Goal: Task Accomplishment & Management: Manage account settings

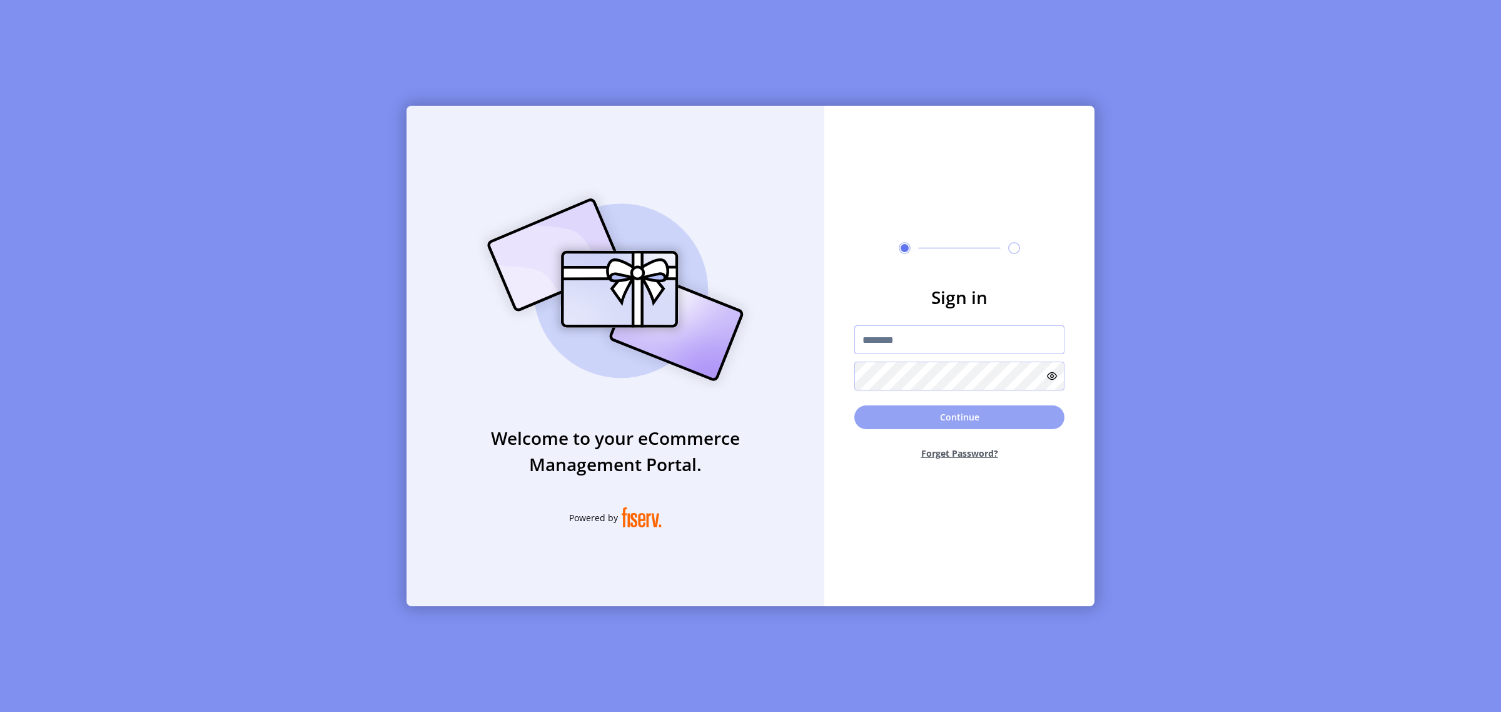
type input "**********"
click at [976, 413] on button "Continue" at bounding box center [959, 417] width 210 height 24
type input "**********"
click at [946, 452] on button "Forget Password?" at bounding box center [959, 453] width 210 height 33
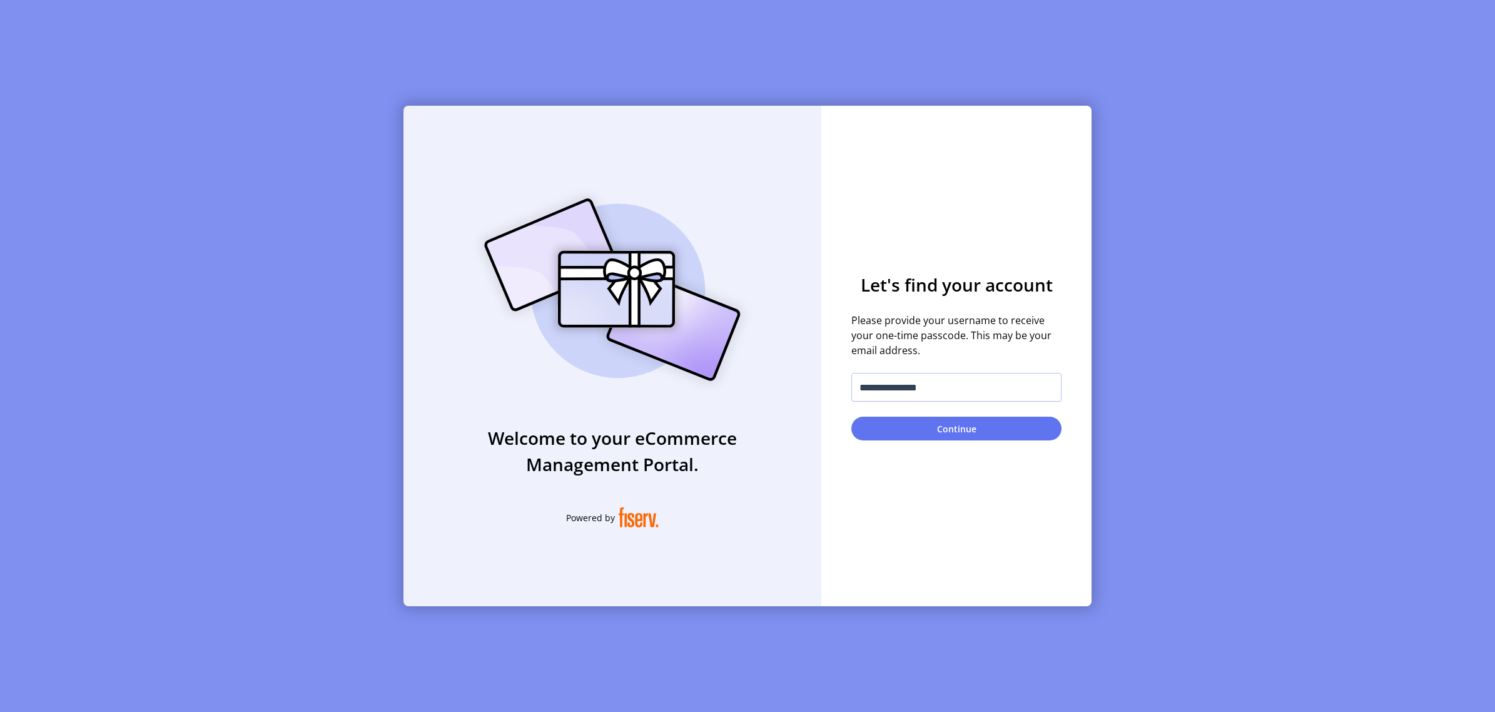
click at [943, 426] on button "Continue" at bounding box center [956, 429] width 210 height 24
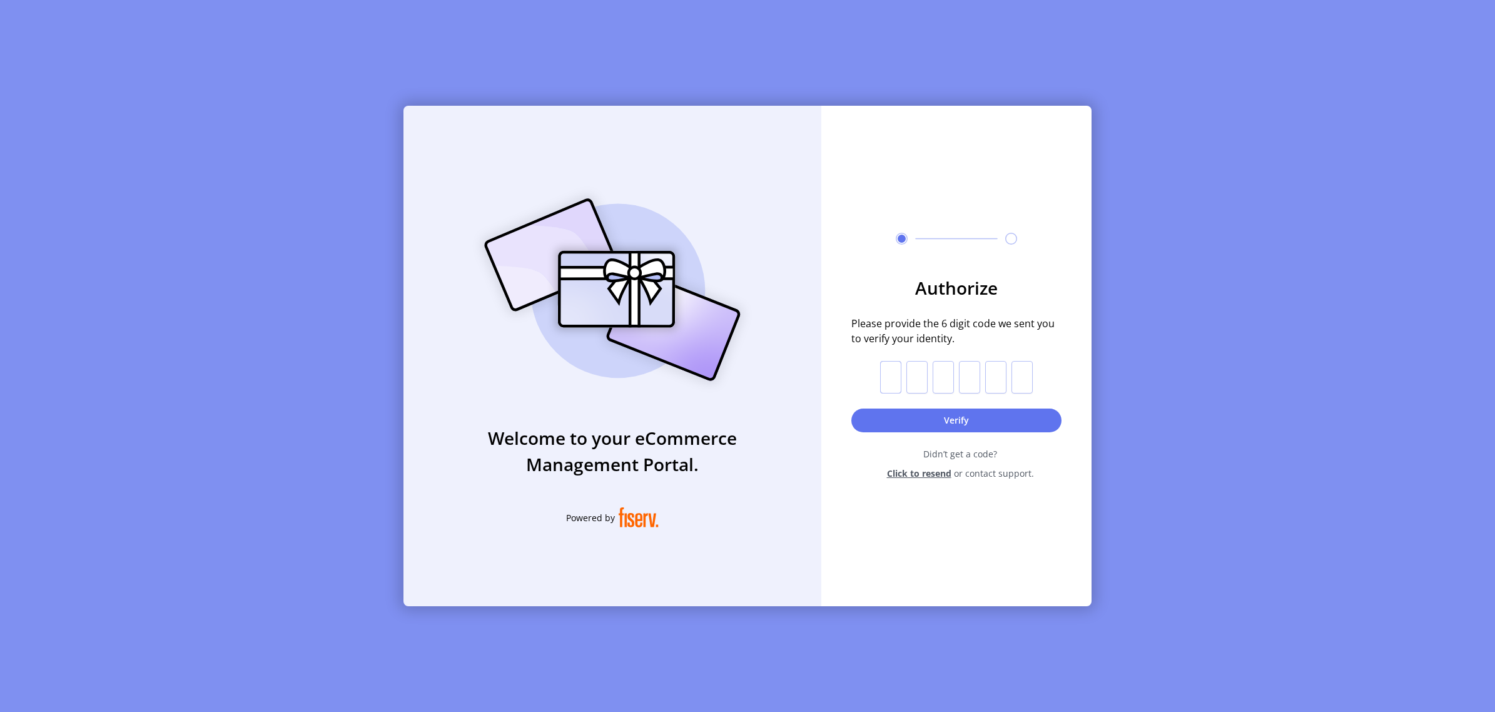
click at [890, 376] on input "text" at bounding box center [890, 377] width 21 height 33
click at [891, 376] on input "text" at bounding box center [890, 377] width 21 height 33
type input "*"
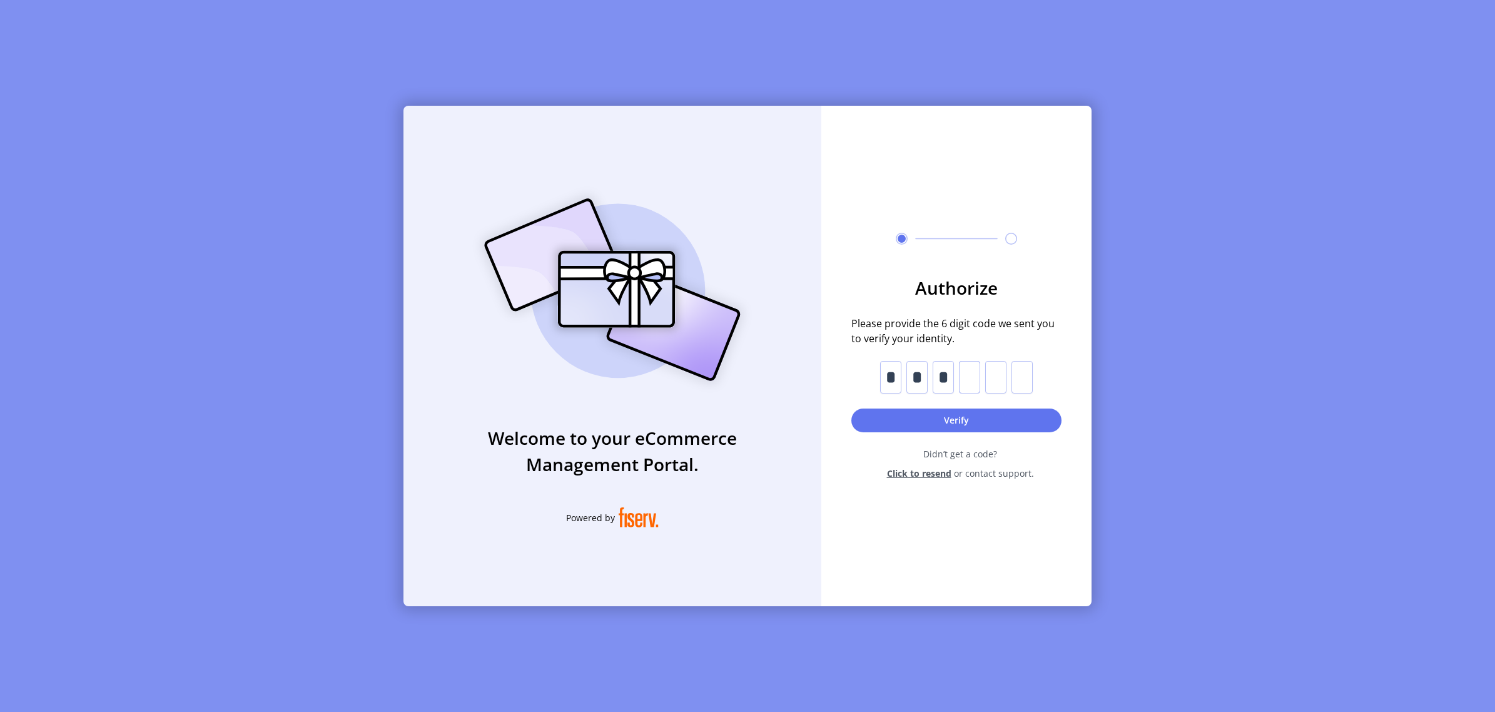
type input "*"
click at [959, 420] on button "Verify" at bounding box center [956, 420] width 210 height 24
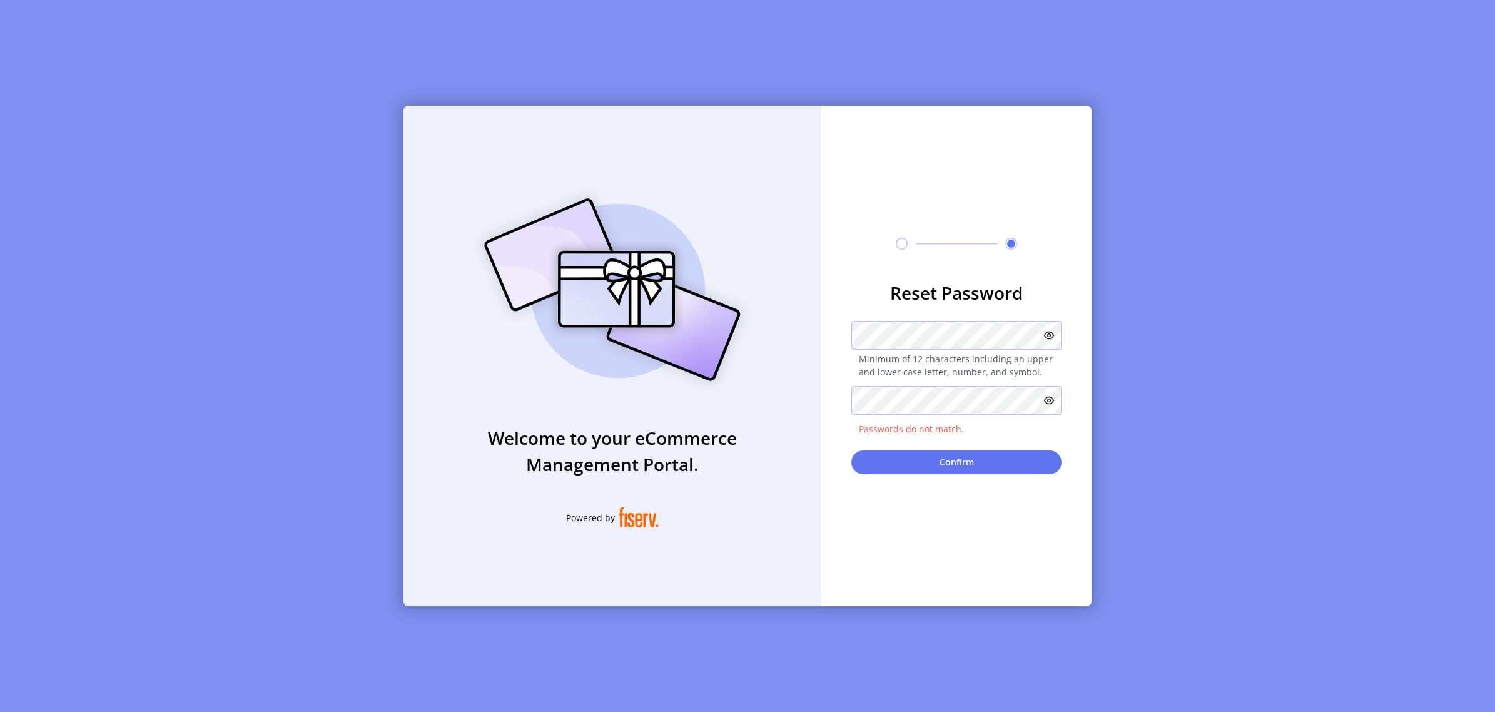
click at [1051, 340] on icon at bounding box center [1049, 335] width 10 height 10
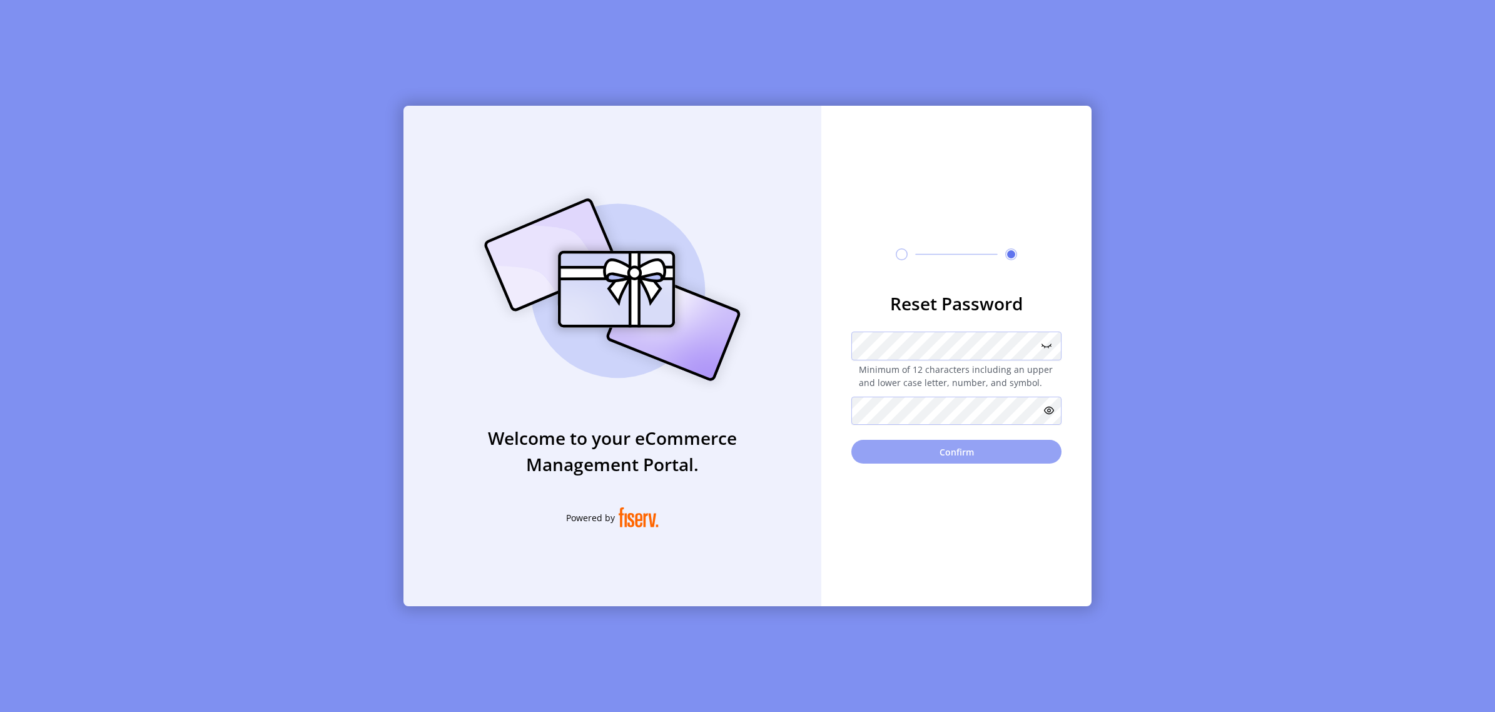
click at [921, 450] on button "Confirm" at bounding box center [956, 452] width 210 height 24
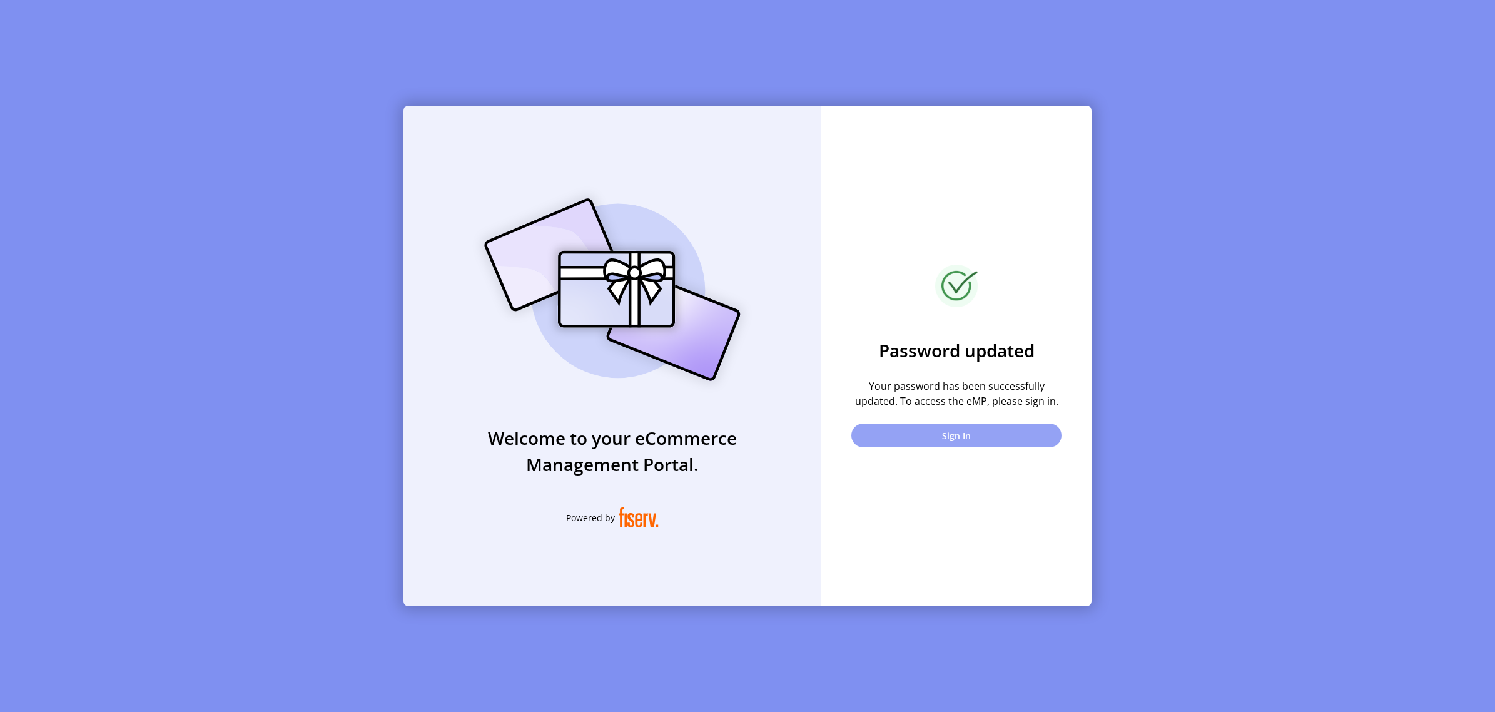
click at [960, 432] on button "Sign In" at bounding box center [956, 435] width 210 height 24
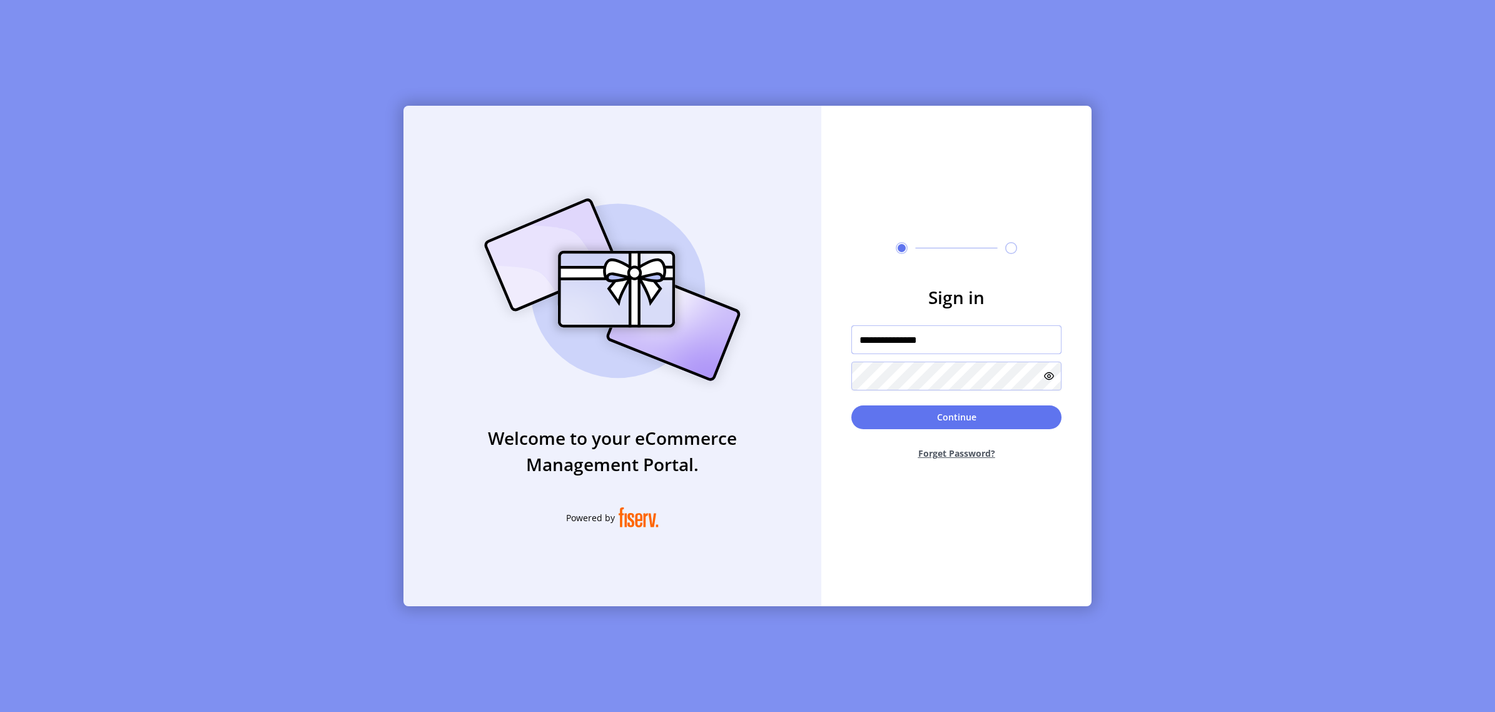
click at [967, 341] on input "**********" at bounding box center [956, 339] width 210 height 29
type input "**********"
click at [954, 413] on button "Continue" at bounding box center [956, 417] width 210 height 24
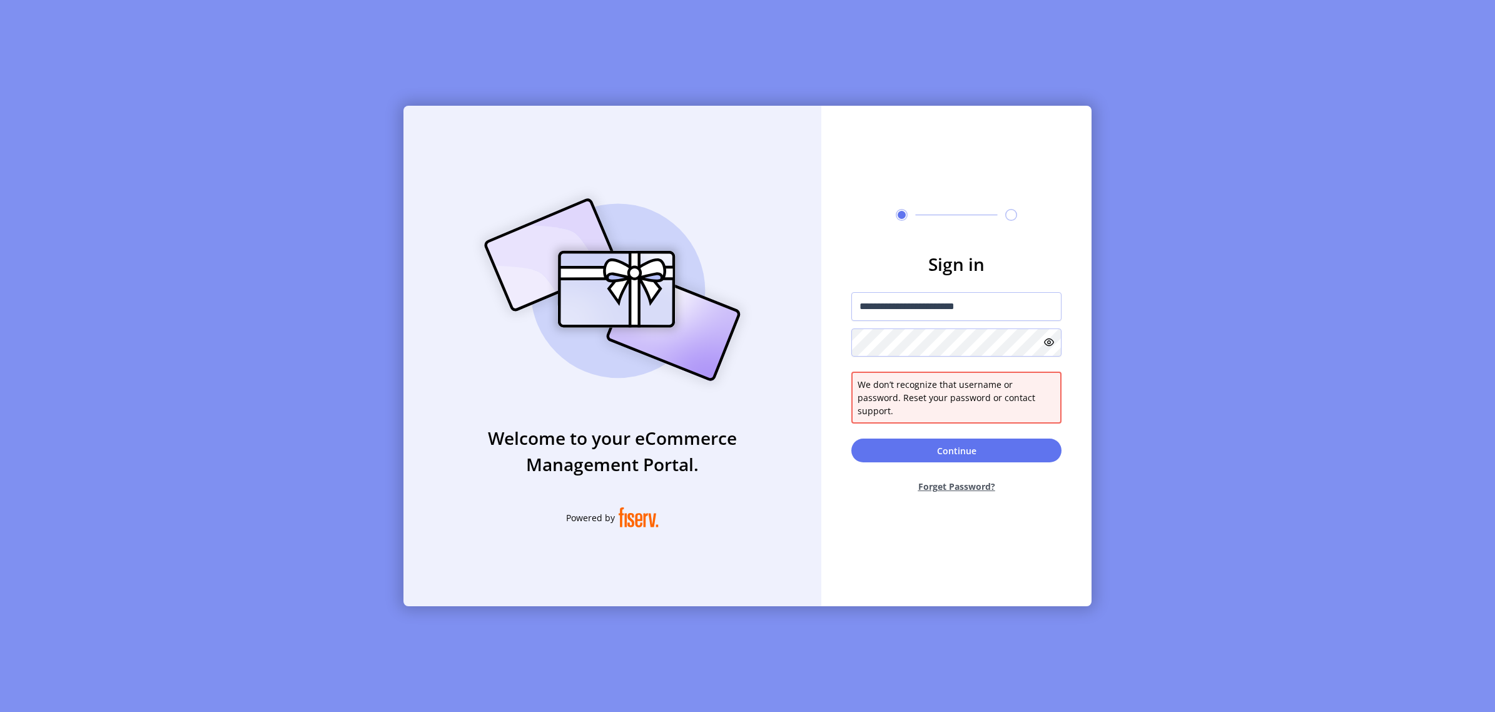
click at [956, 477] on button "Forget Password?" at bounding box center [956, 486] width 210 height 33
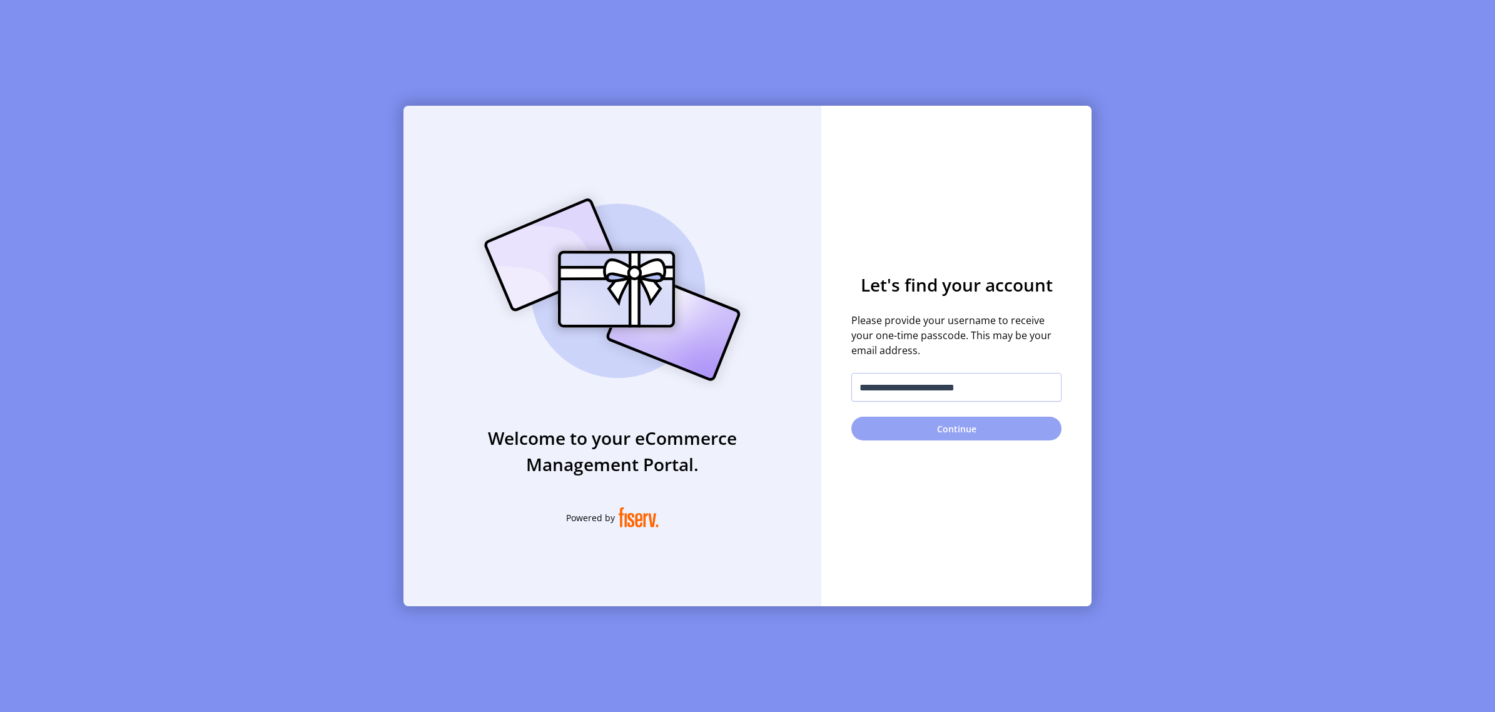
click at [954, 429] on button "Continue" at bounding box center [956, 429] width 210 height 24
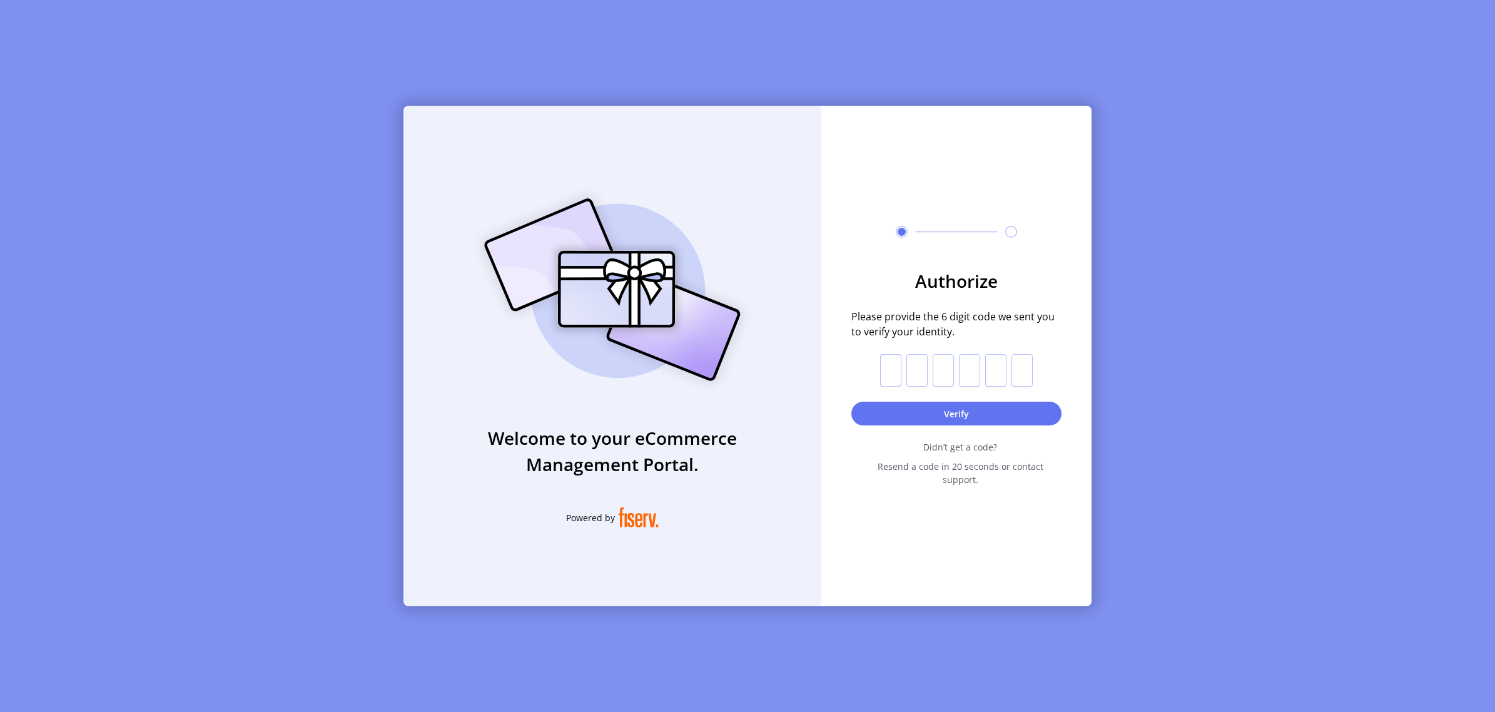
click at [895, 375] on input "text" at bounding box center [890, 370] width 21 height 33
type input "*"
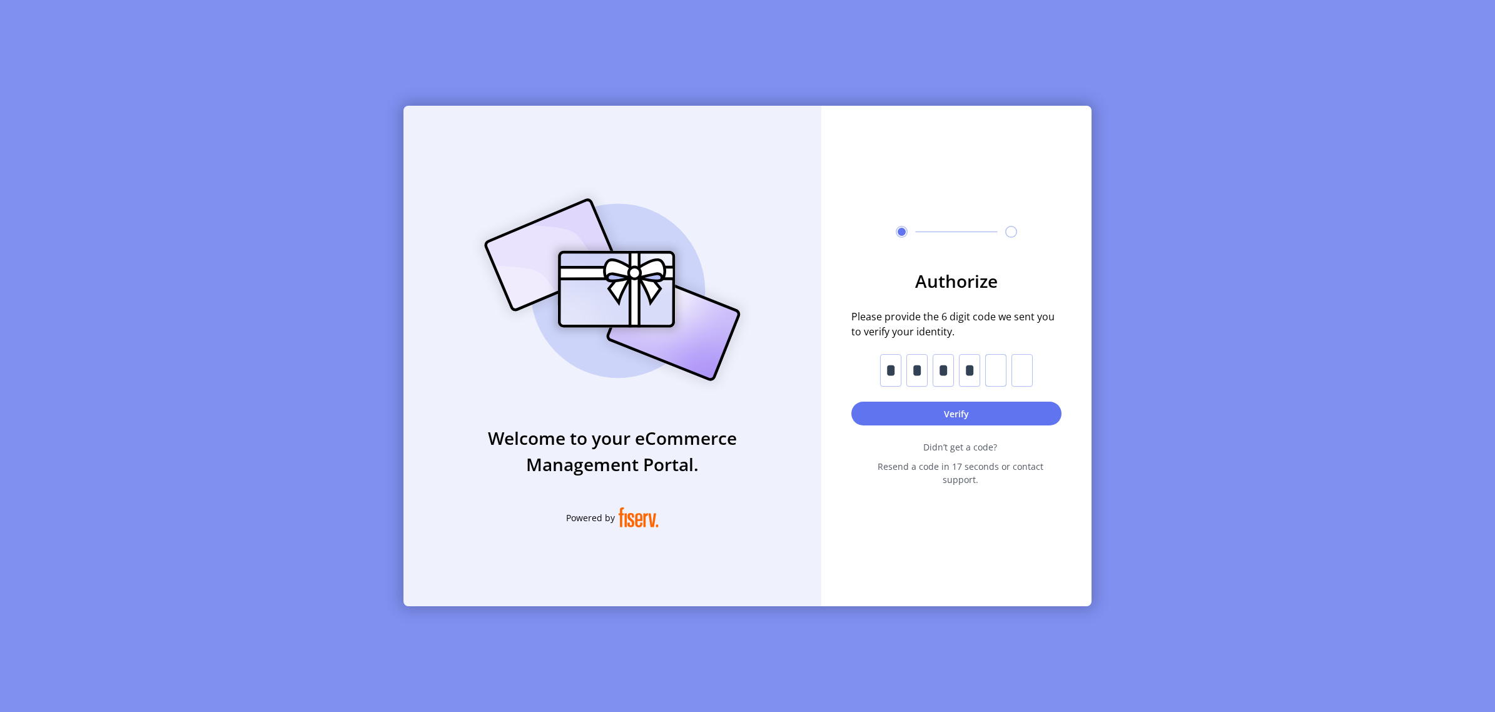
type input "*"
click at [999, 386] on input "*" at bounding box center [995, 370] width 21 height 33
type input "*"
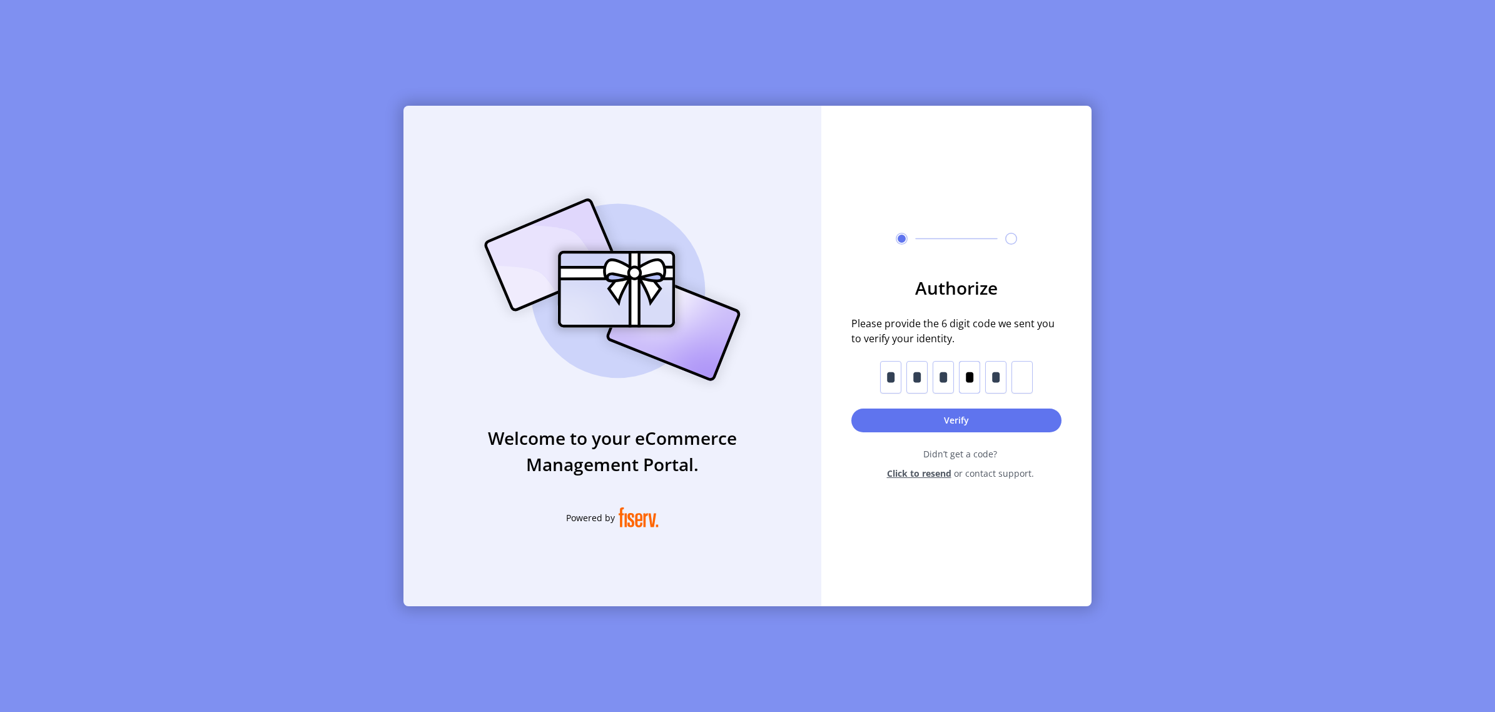
click at [979, 376] on input "*" at bounding box center [969, 377] width 21 height 33
type input "*"
click at [896, 380] on input "*" at bounding box center [890, 377] width 21 height 33
type input "*"
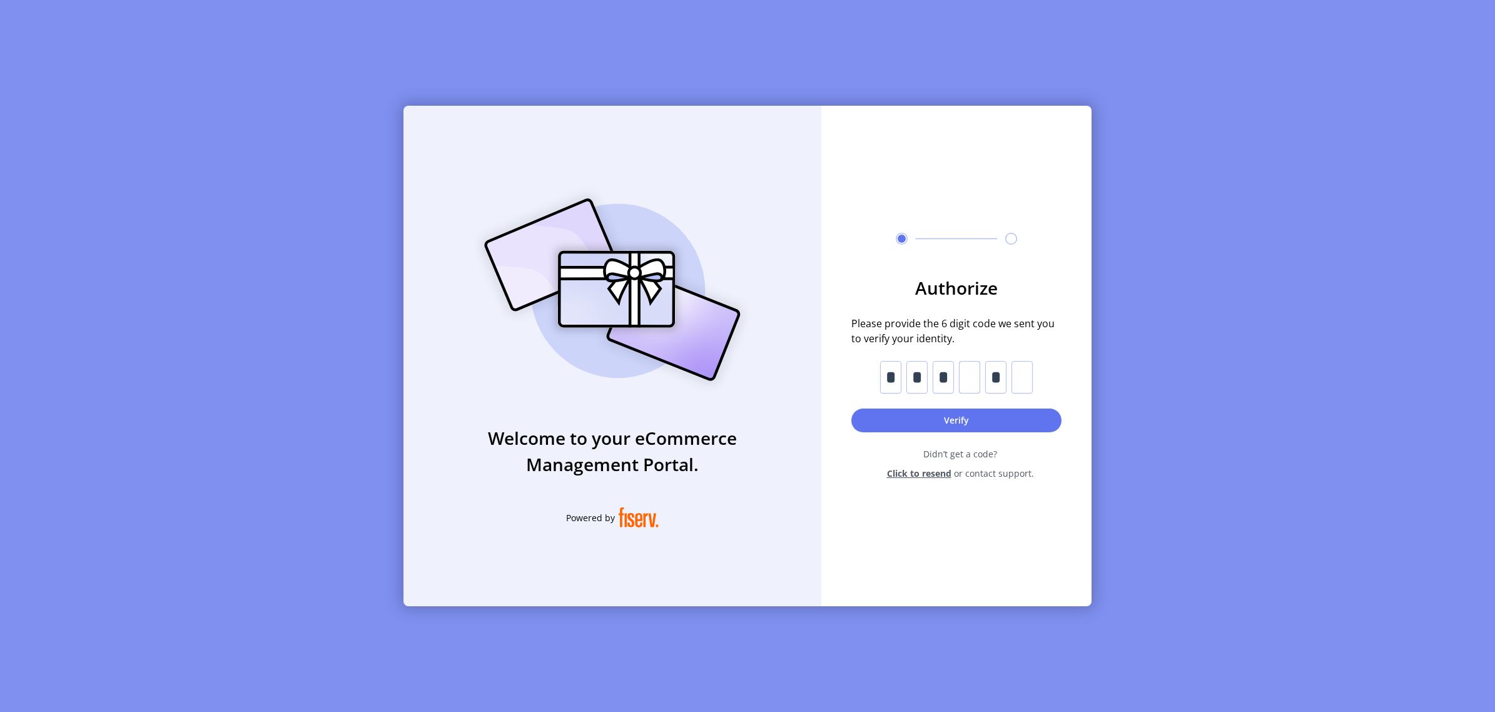
type input "*"
click at [959, 415] on button "Verify" at bounding box center [956, 420] width 210 height 24
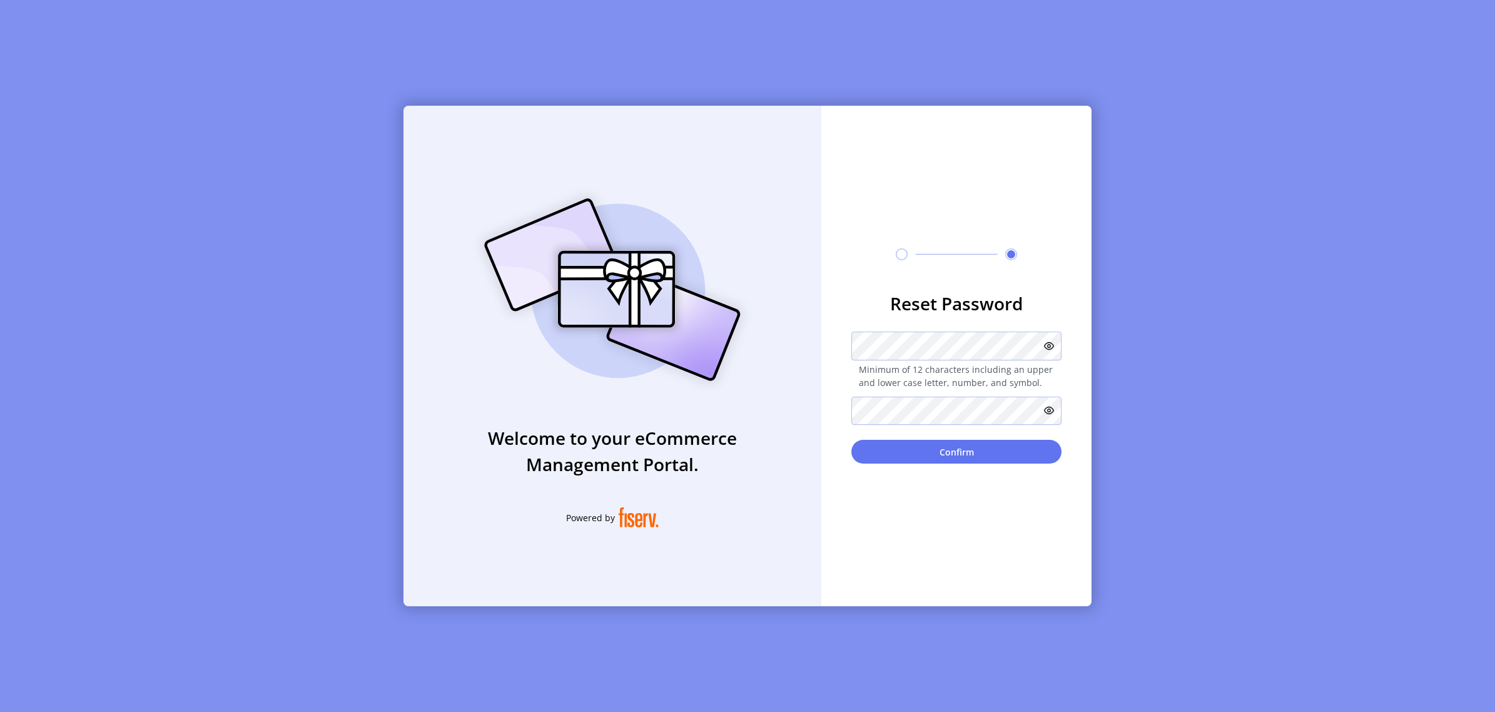
click at [1054, 343] on icon at bounding box center [1049, 346] width 10 height 10
click at [913, 460] on button "Confirm" at bounding box center [956, 452] width 210 height 24
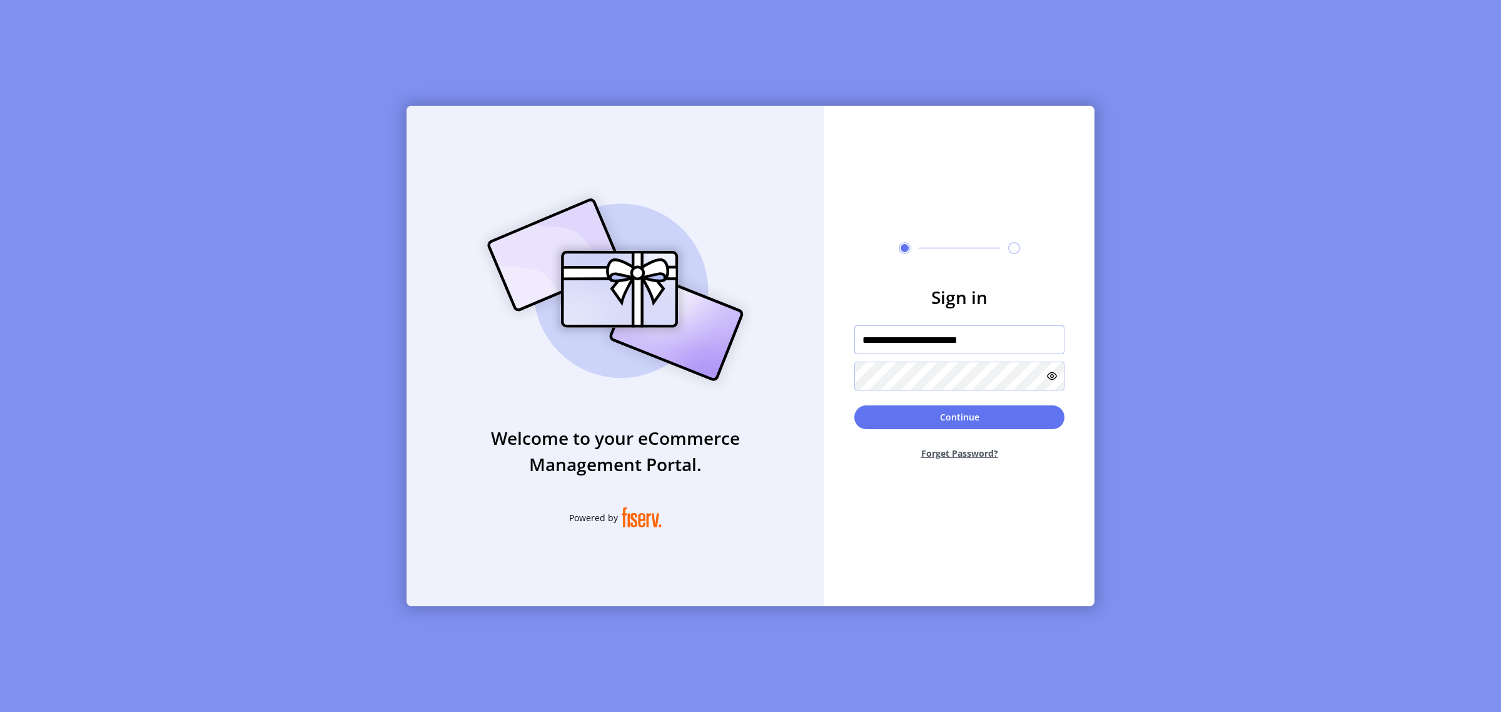
click at [970, 333] on input "**********" at bounding box center [959, 339] width 210 height 29
click at [993, 339] on input "**********" at bounding box center [959, 339] width 210 height 29
type input "**********"
click at [970, 422] on button "Continue" at bounding box center [959, 417] width 210 height 24
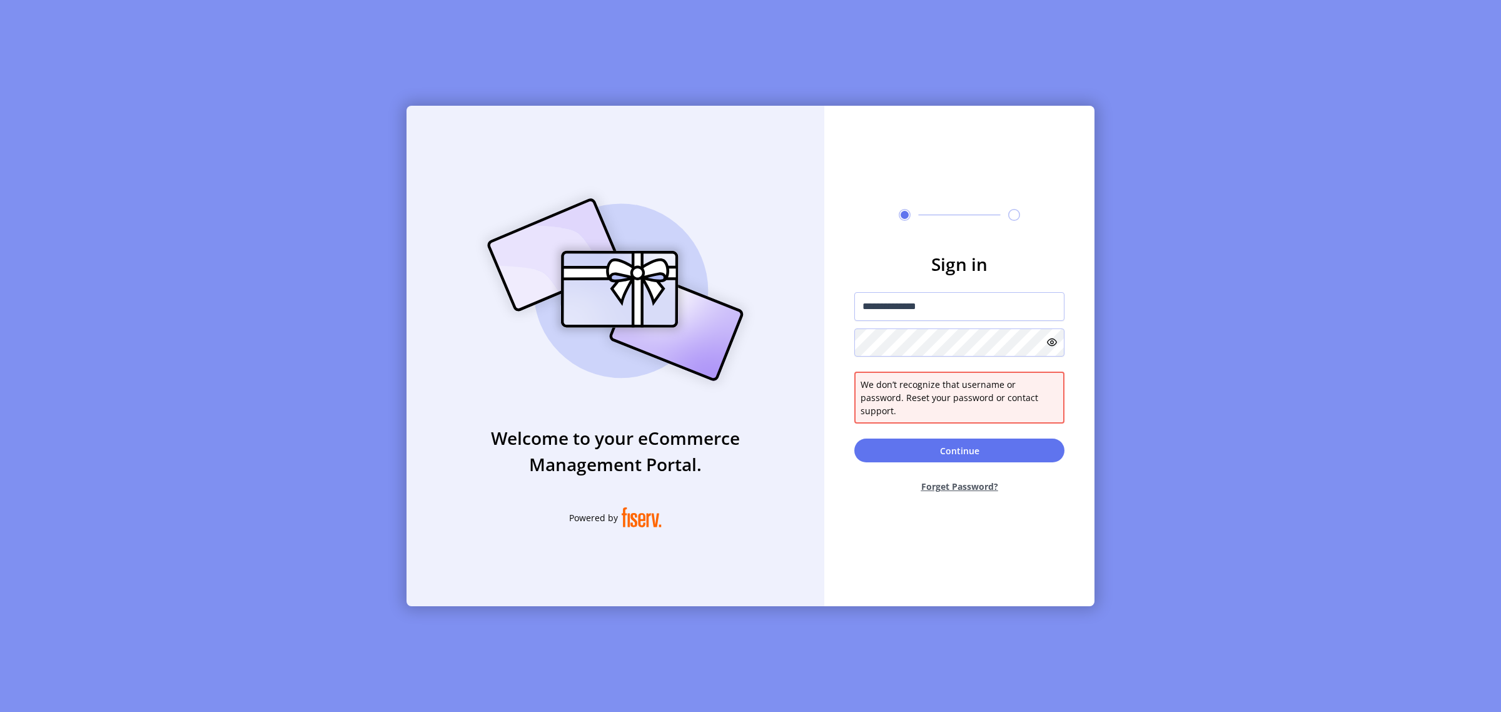
click at [937, 473] on button "Forget Password?" at bounding box center [959, 486] width 210 height 33
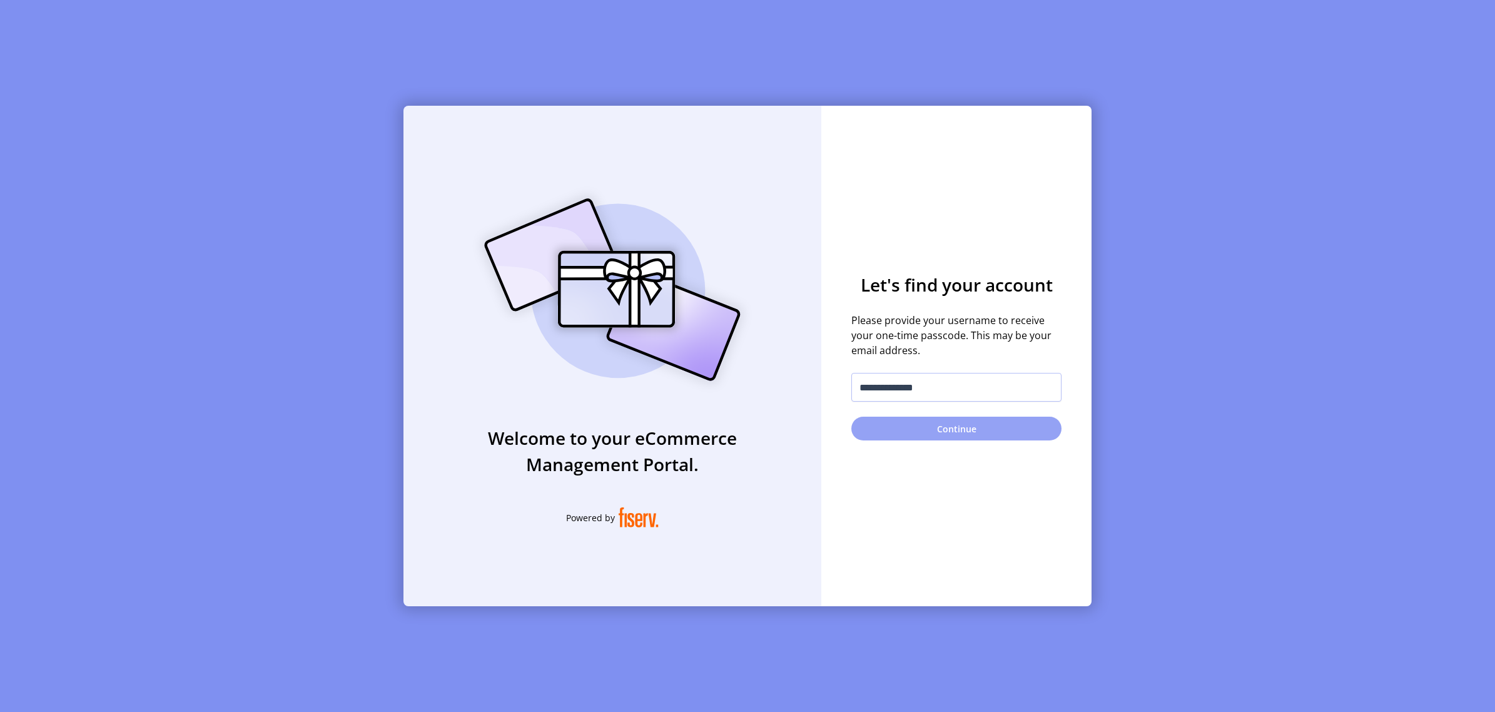
click at [947, 430] on button "Continue" at bounding box center [956, 429] width 210 height 24
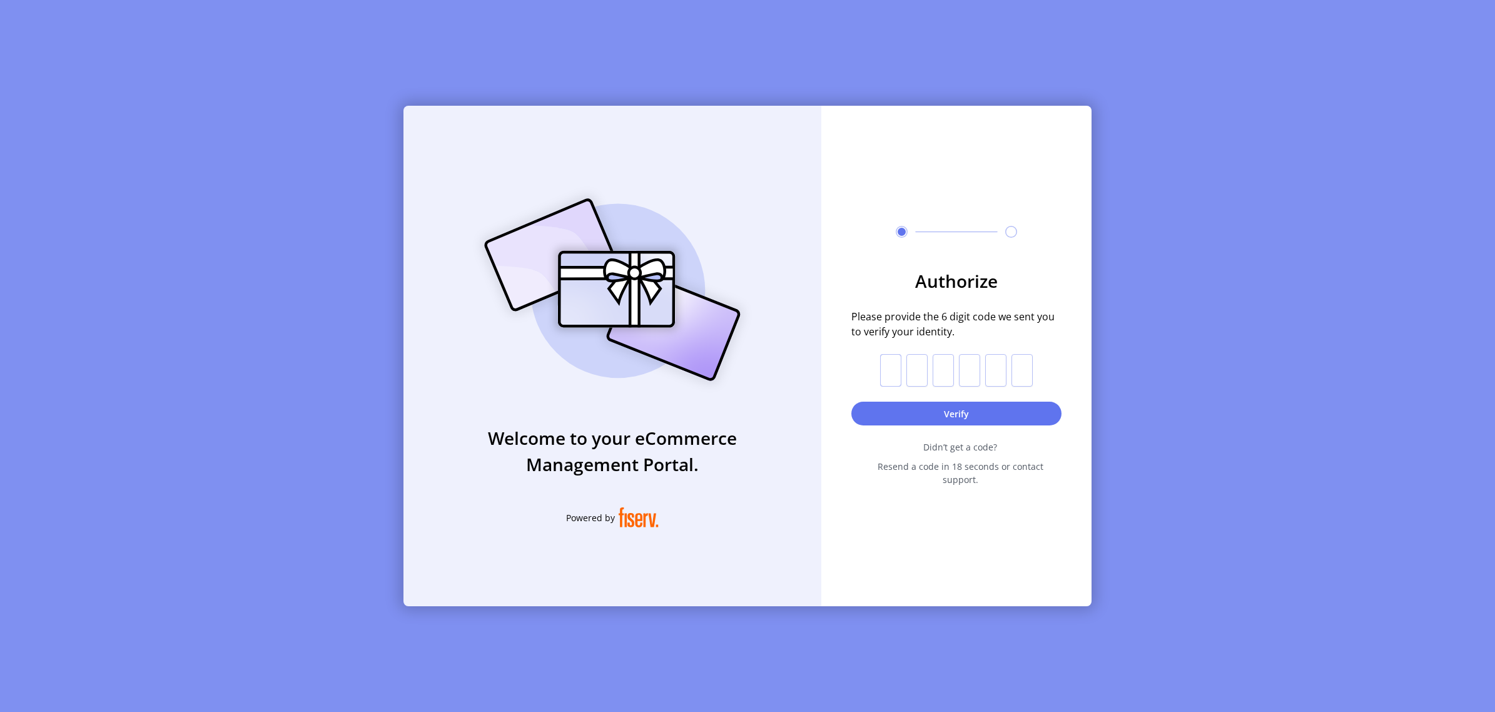
click at [896, 366] on input "text" at bounding box center [890, 370] width 21 height 33
type input "*"
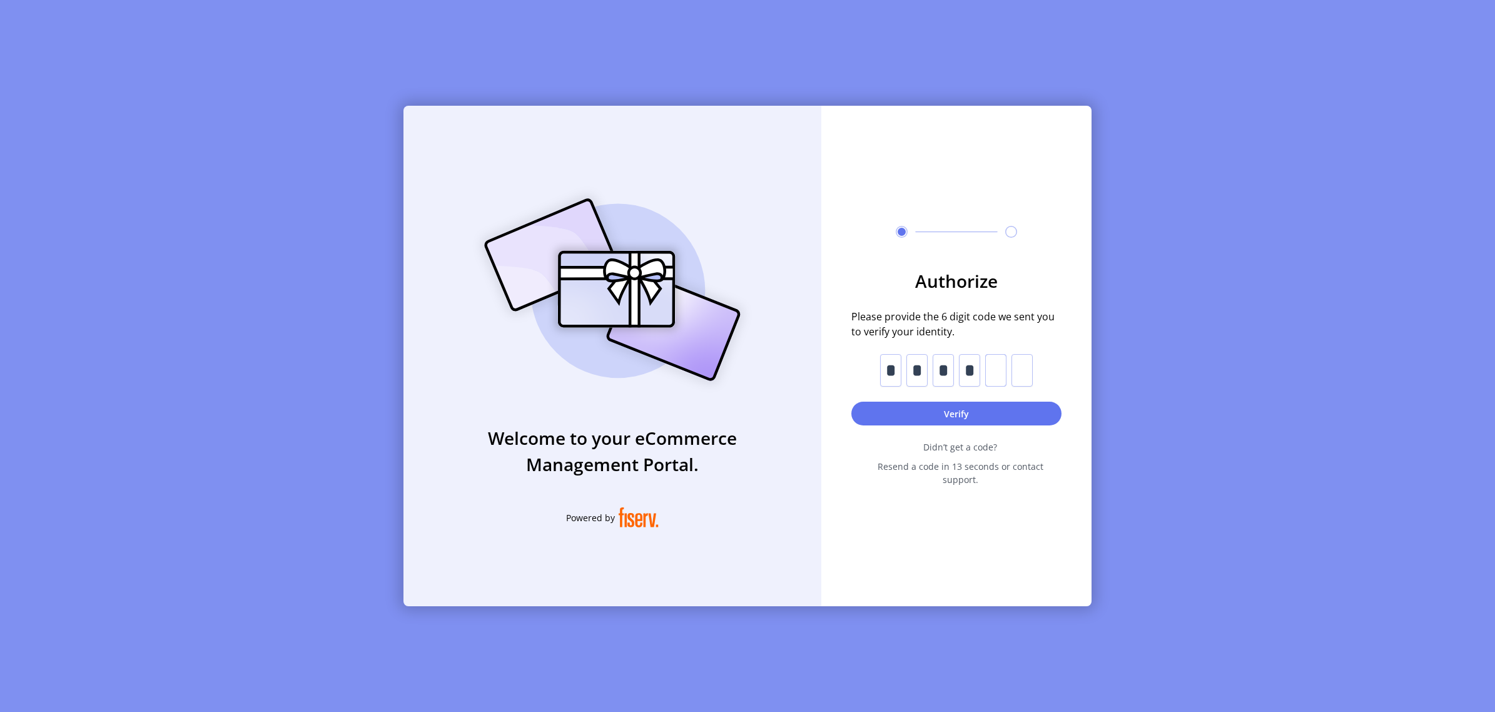
type input "*"
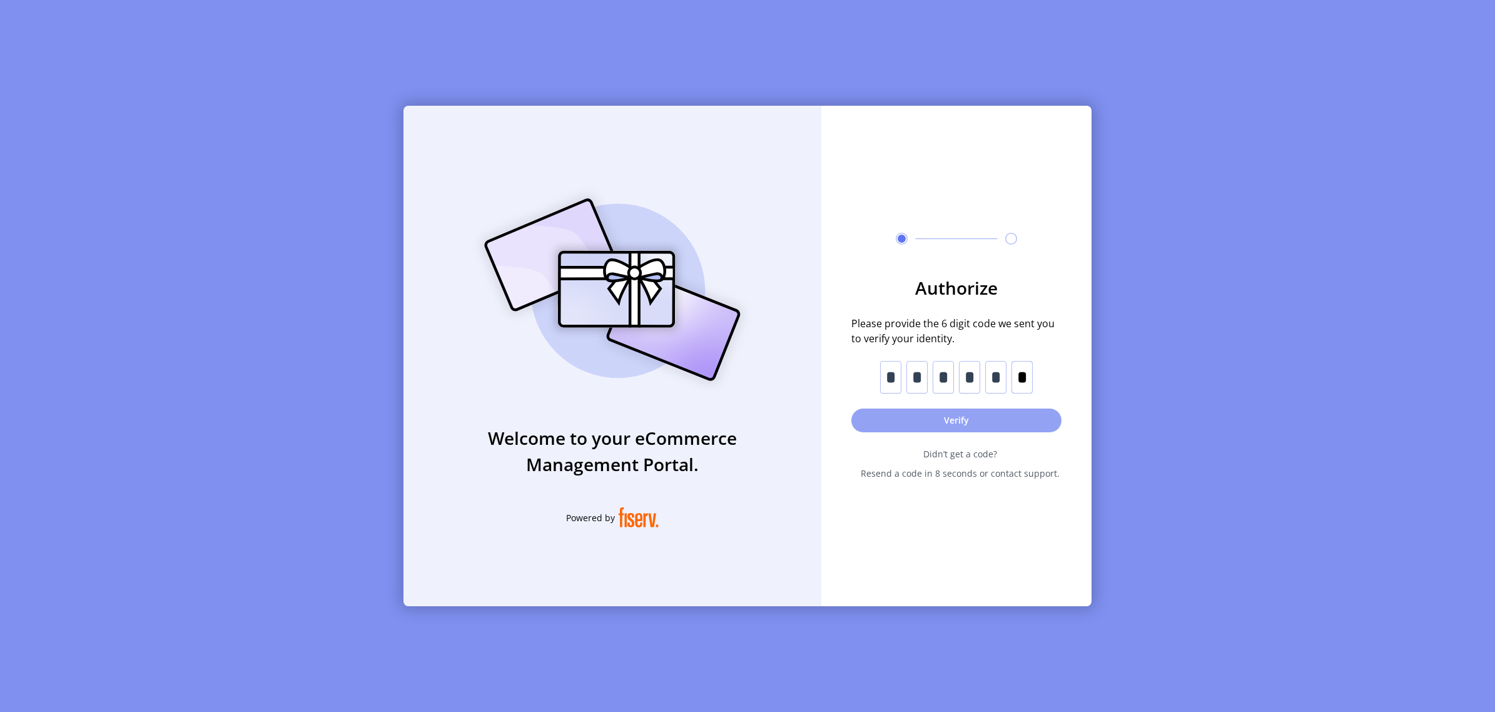
type input "*"
click at [947, 410] on button "Verify" at bounding box center [956, 420] width 210 height 24
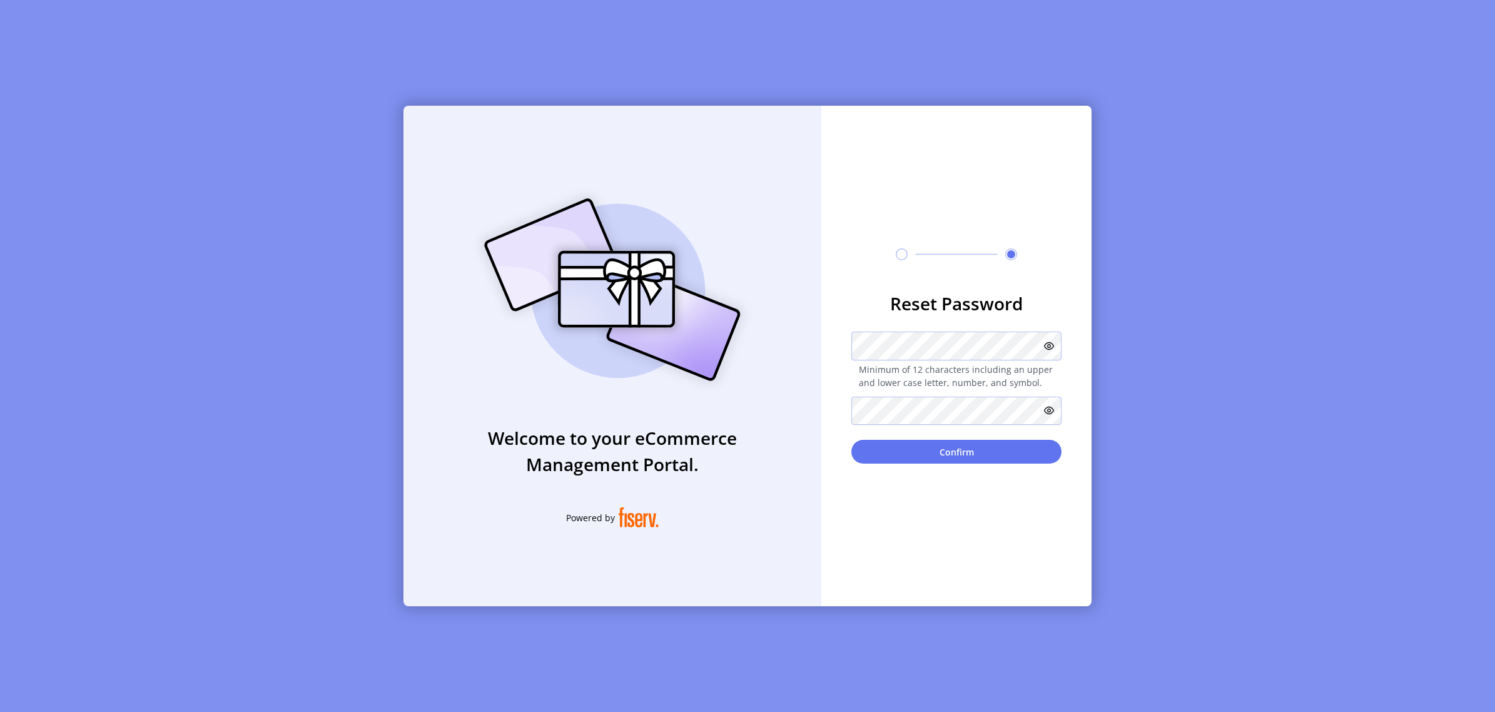
click at [1048, 348] on icon at bounding box center [1049, 346] width 10 height 10
click at [1054, 410] on icon at bounding box center [1049, 410] width 10 height 10
click at [927, 454] on button "Confirm" at bounding box center [956, 452] width 210 height 24
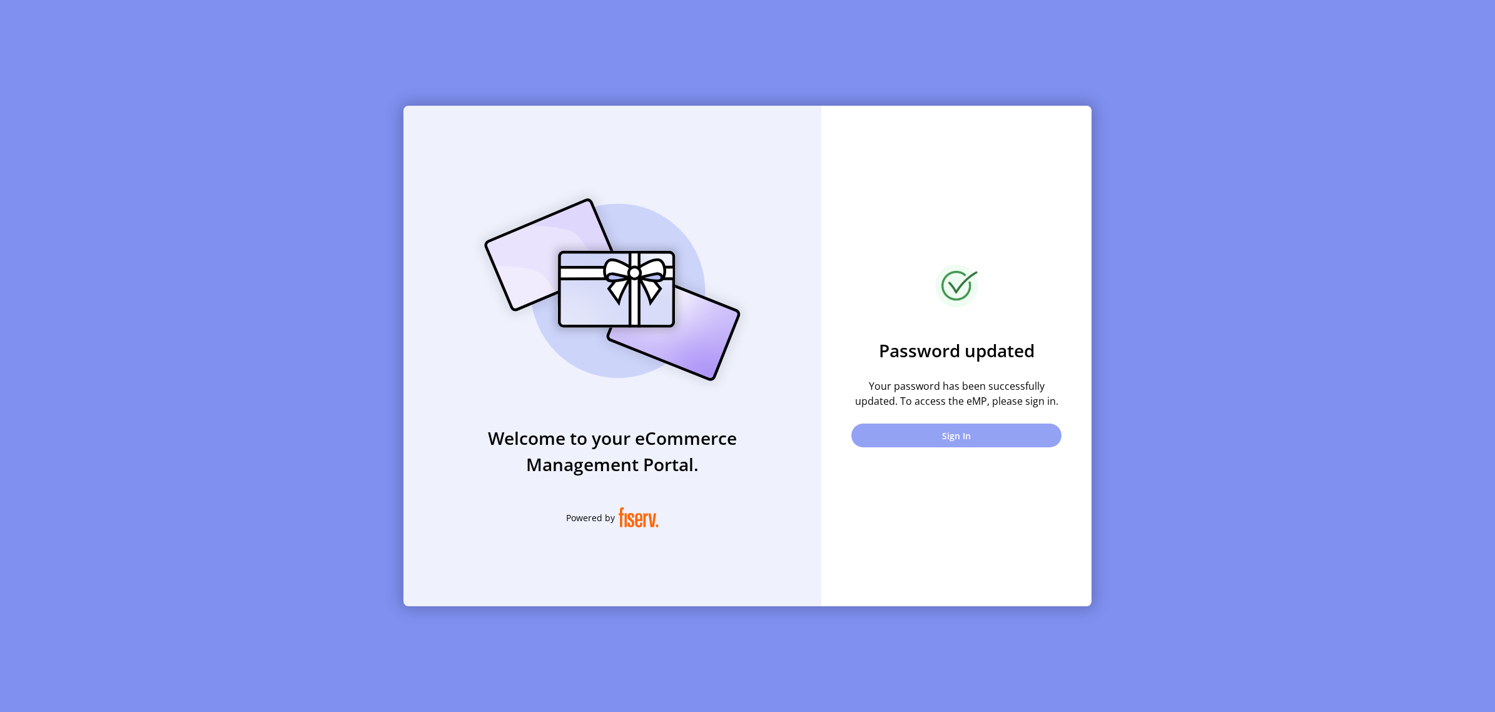
click at [936, 436] on button "Sign In" at bounding box center [956, 435] width 210 height 24
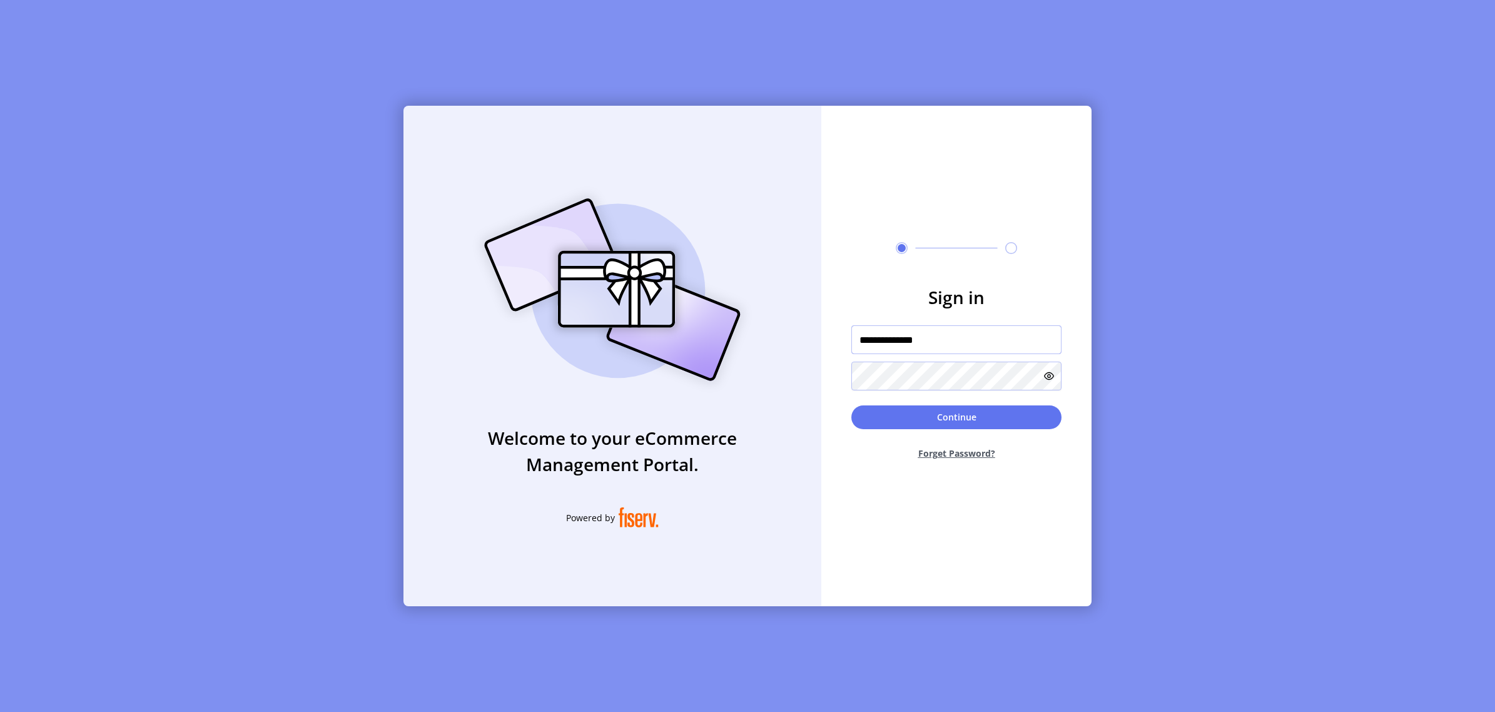
click at [974, 341] on input "**********" at bounding box center [956, 339] width 210 height 29
type input "**********"
click at [951, 419] on button "Continue" at bounding box center [956, 417] width 210 height 24
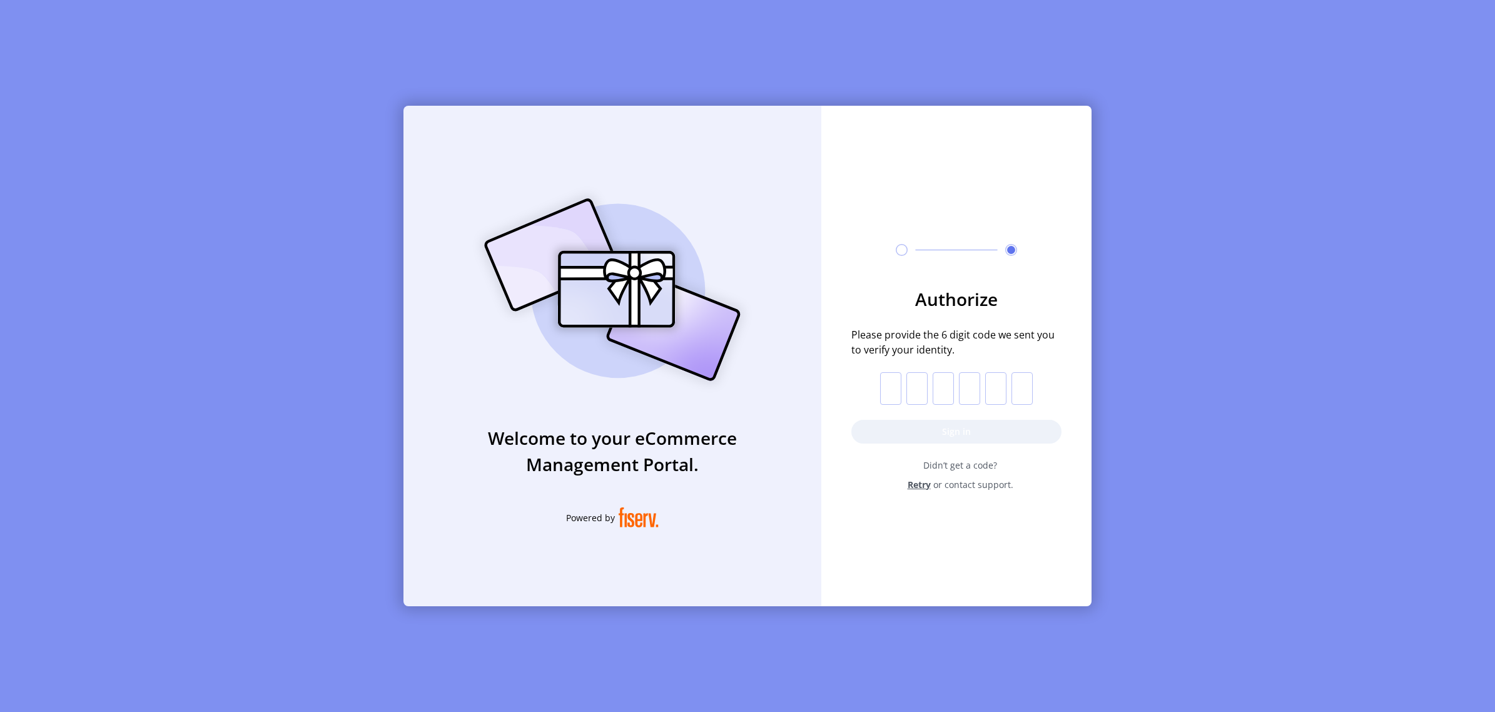
click at [889, 391] on input "text" at bounding box center [890, 388] width 21 height 33
type input "*"
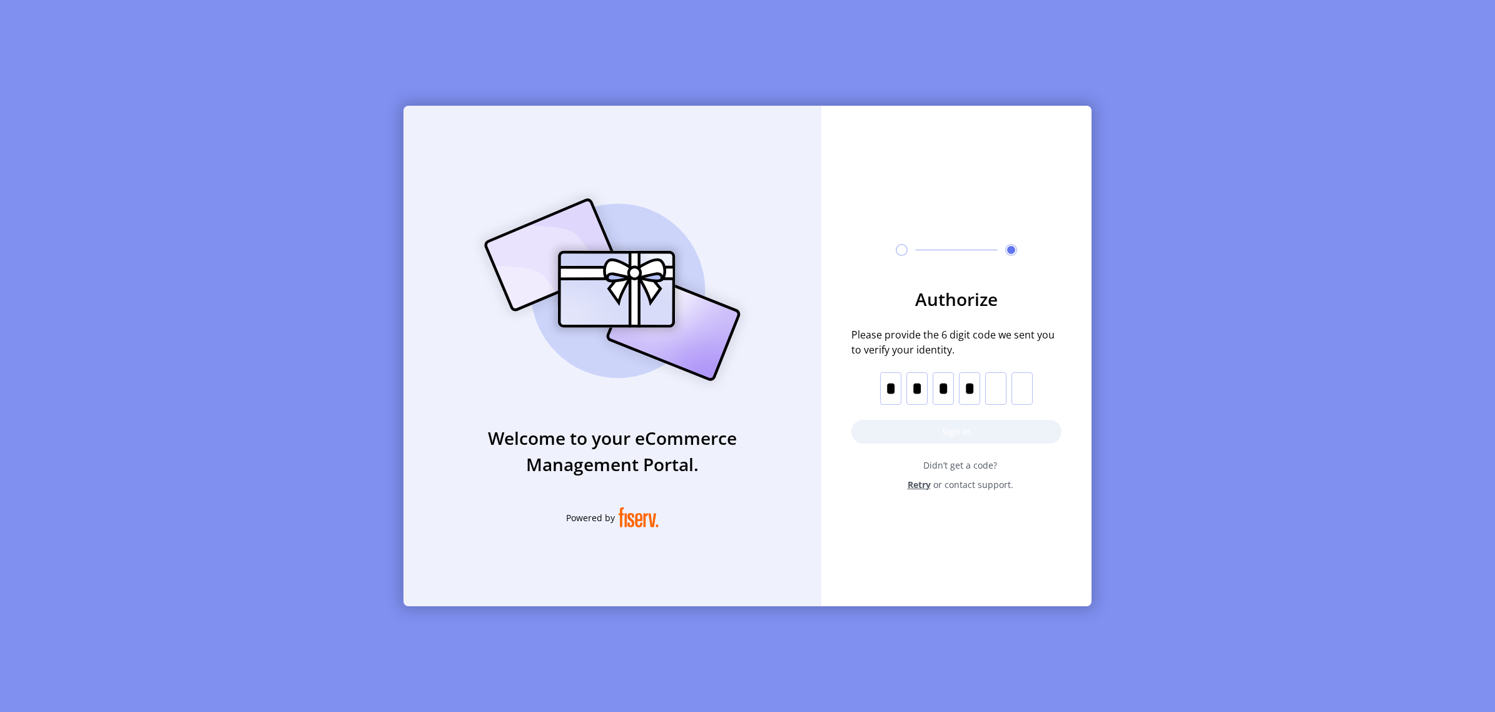
type input "*"
click at [923, 430] on button "Sign in" at bounding box center [956, 432] width 210 height 24
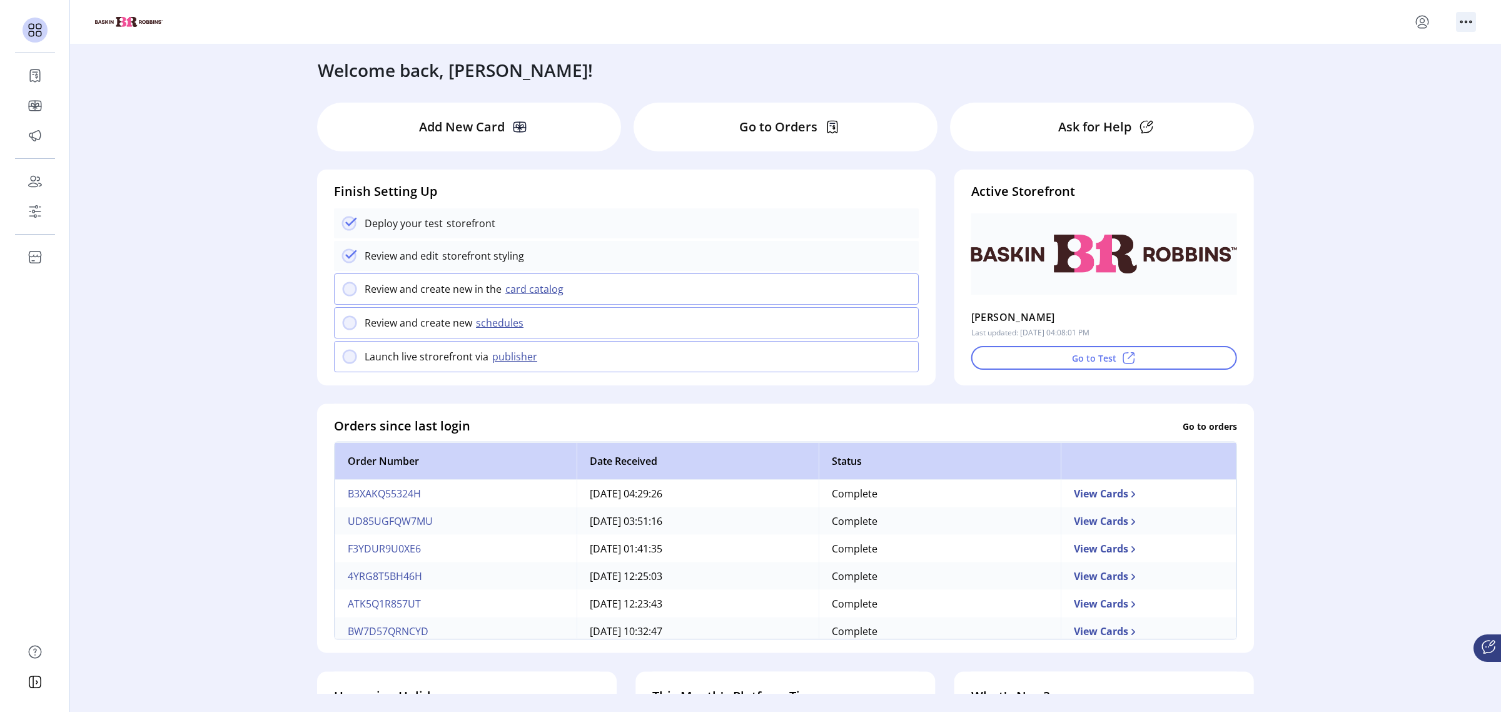
click at [1470, 21] on icon "menu" at bounding box center [1471, 22] width 2 height 2
click at [1327, 12] on div at bounding box center [785, 22] width 1381 height 20
click at [1417, 16] on icon "menu" at bounding box center [1422, 22] width 20 height 20
click at [1384, 73] on span "Sign Out" at bounding box center [1377, 71] width 94 height 10
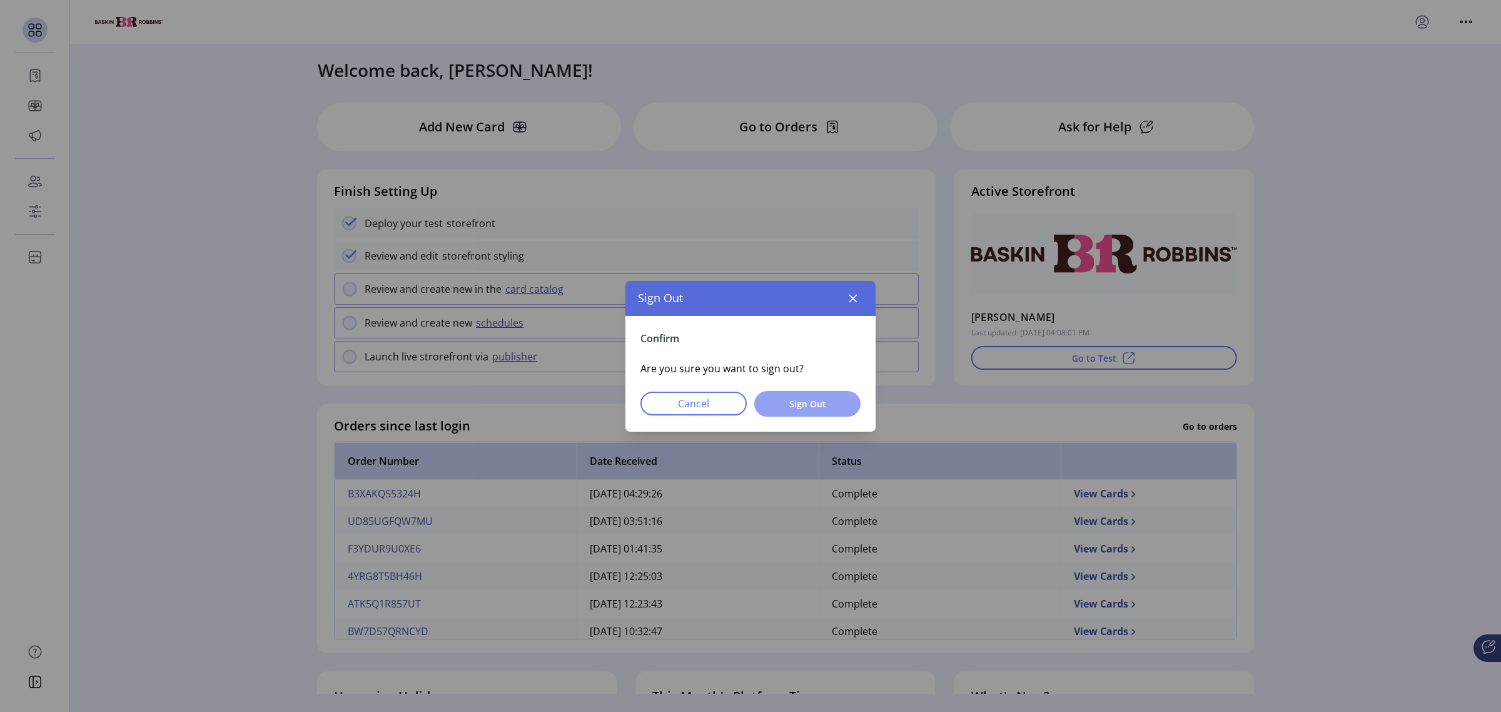
click at [795, 405] on span "Sign Out" at bounding box center [807, 403] width 74 height 13
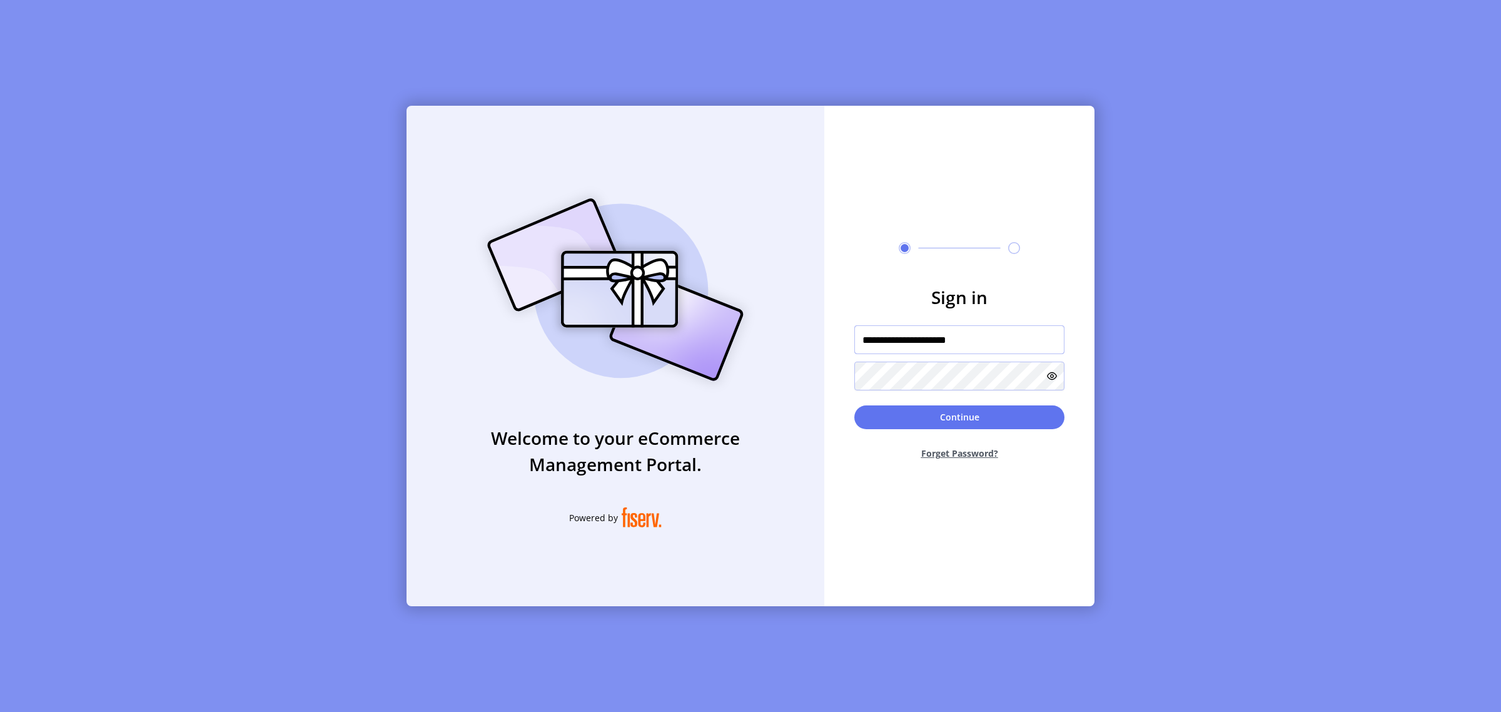
click at [985, 338] on input "**********" at bounding box center [959, 339] width 210 height 29
type input "**********"
click at [967, 418] on button "Continue" at bounding box center [959, 417] width 210 height 24
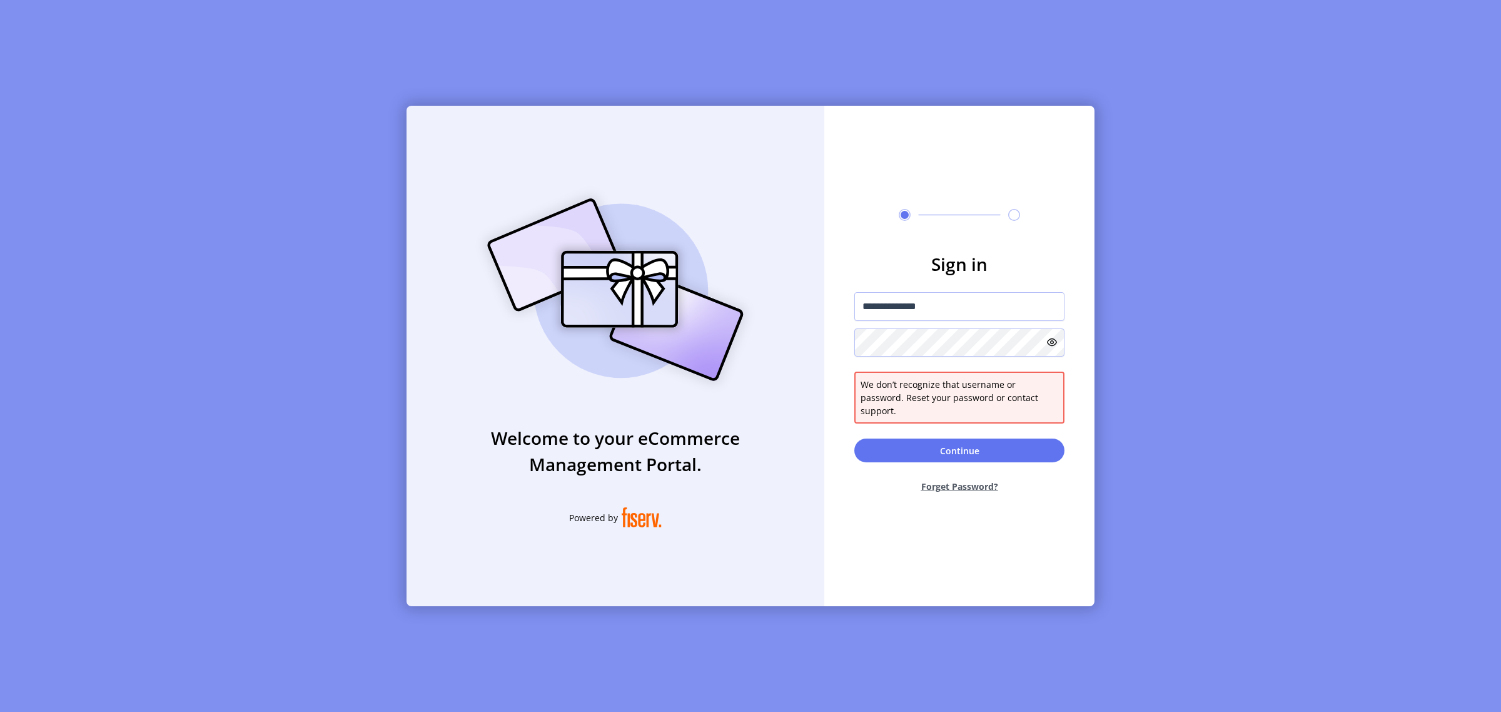
click at [961, 483] on button "Forget Password?" at bounding box center [959, 486] width 210 height 33
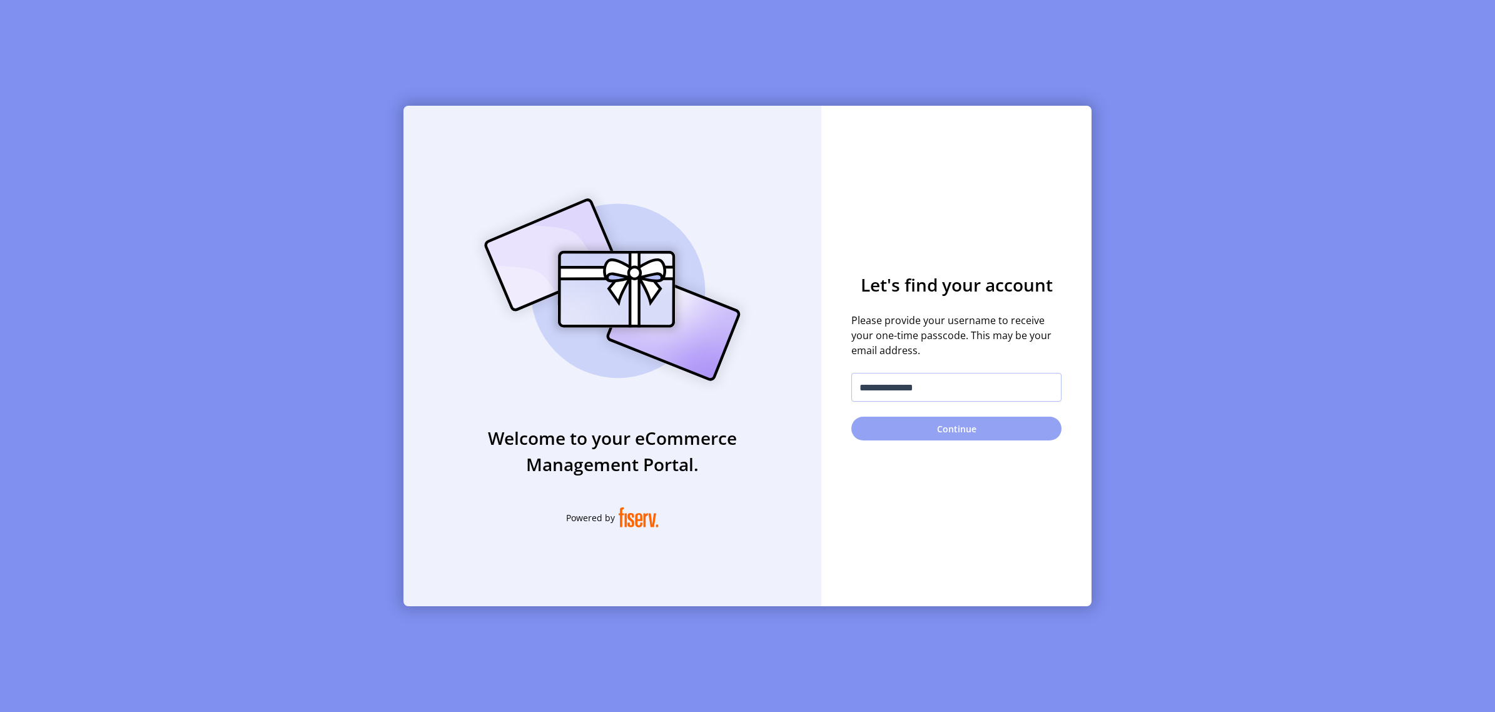
click at [986, 436] on button "Continue" at bounding box center [956, 429] width 210 height 24
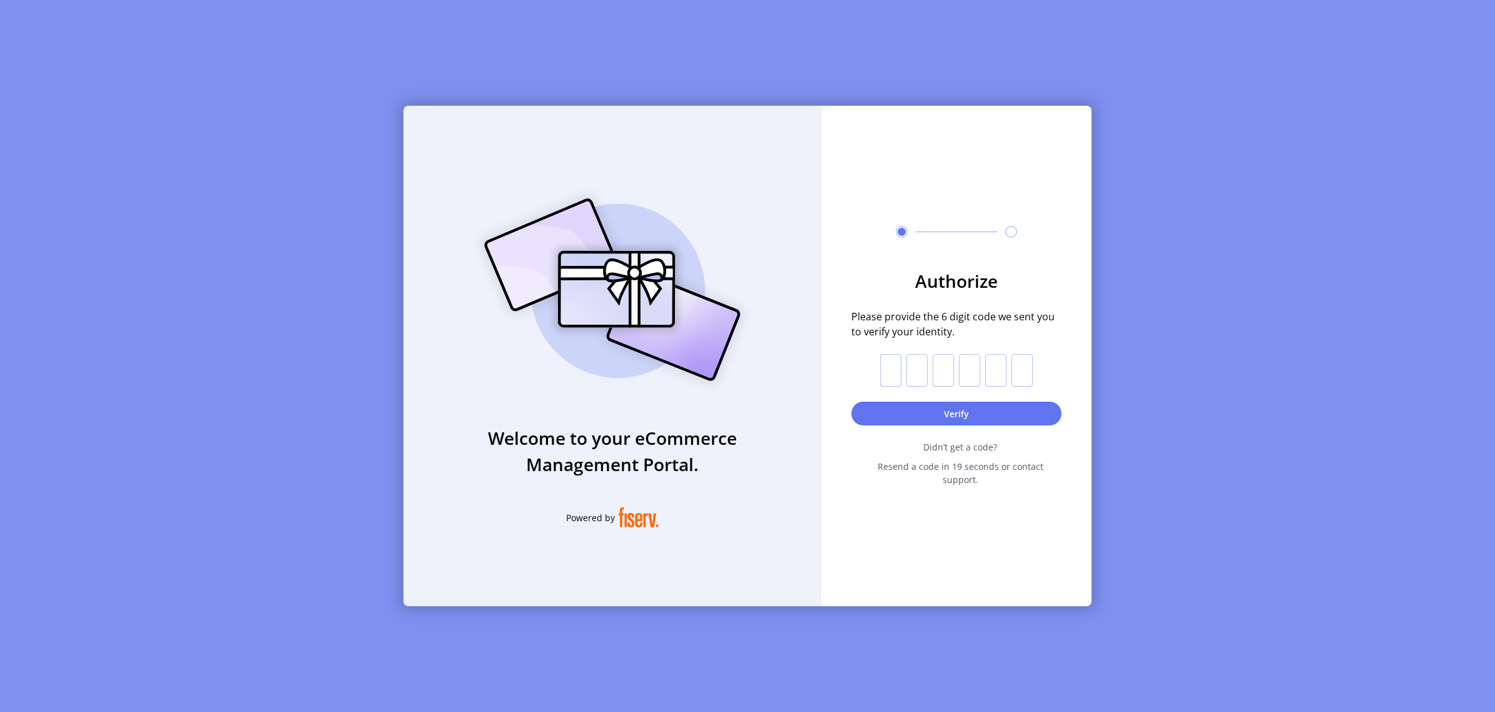
click at [898, 366] on input "text" at bounding box center [890, 370] width 21 height 33
type input "*"
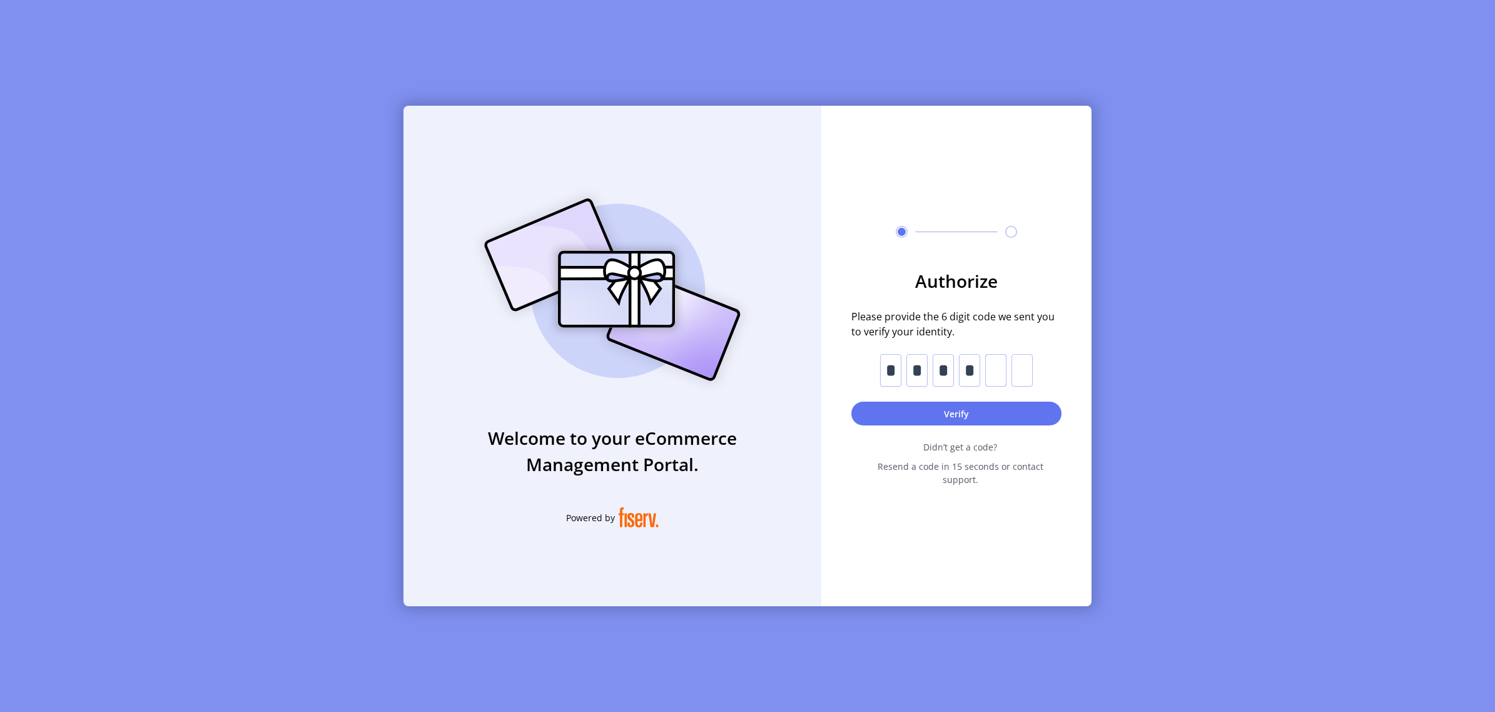
type input "*"
click at [940, 424] on button "Verify" at bounding box center [956, 414] width 210 height 24
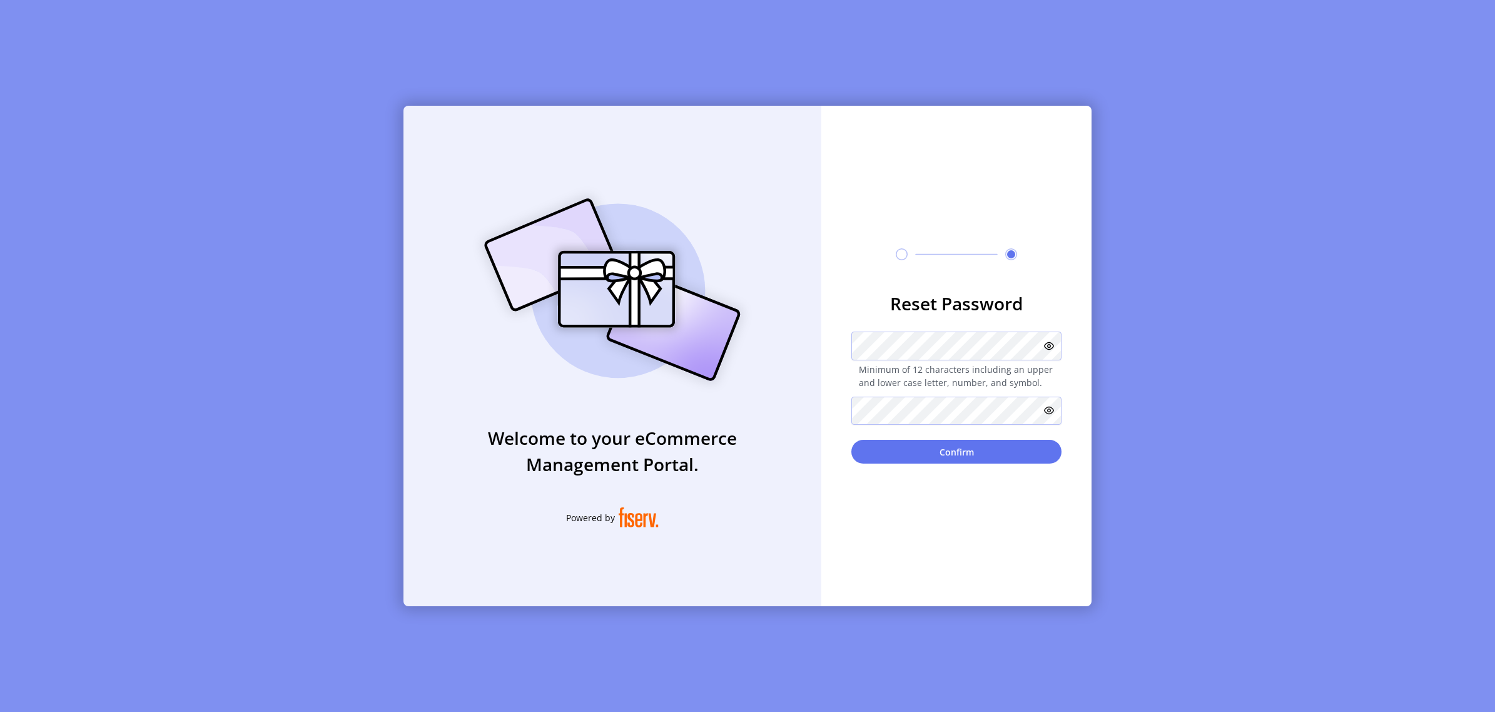
click at [1053, 343] on icon at bounding box center [1049, 346] width 10 height 10
click at [960, 452] on button "Confirm" at bounding box center [956, 452] width 210 height 24
